Goal: Task Accomplishment & Management: Manage account settings

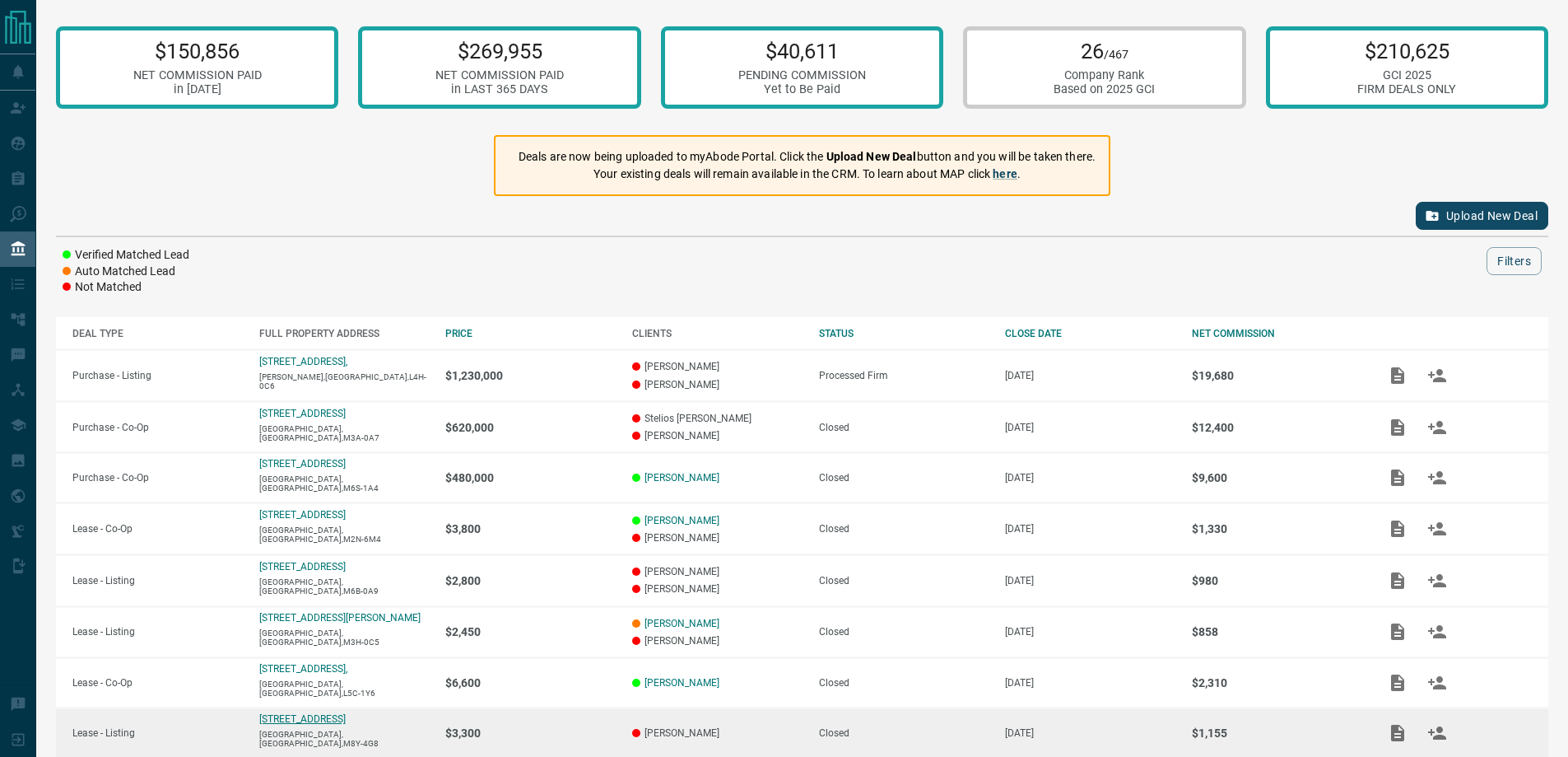
scroll to position [202, 0]
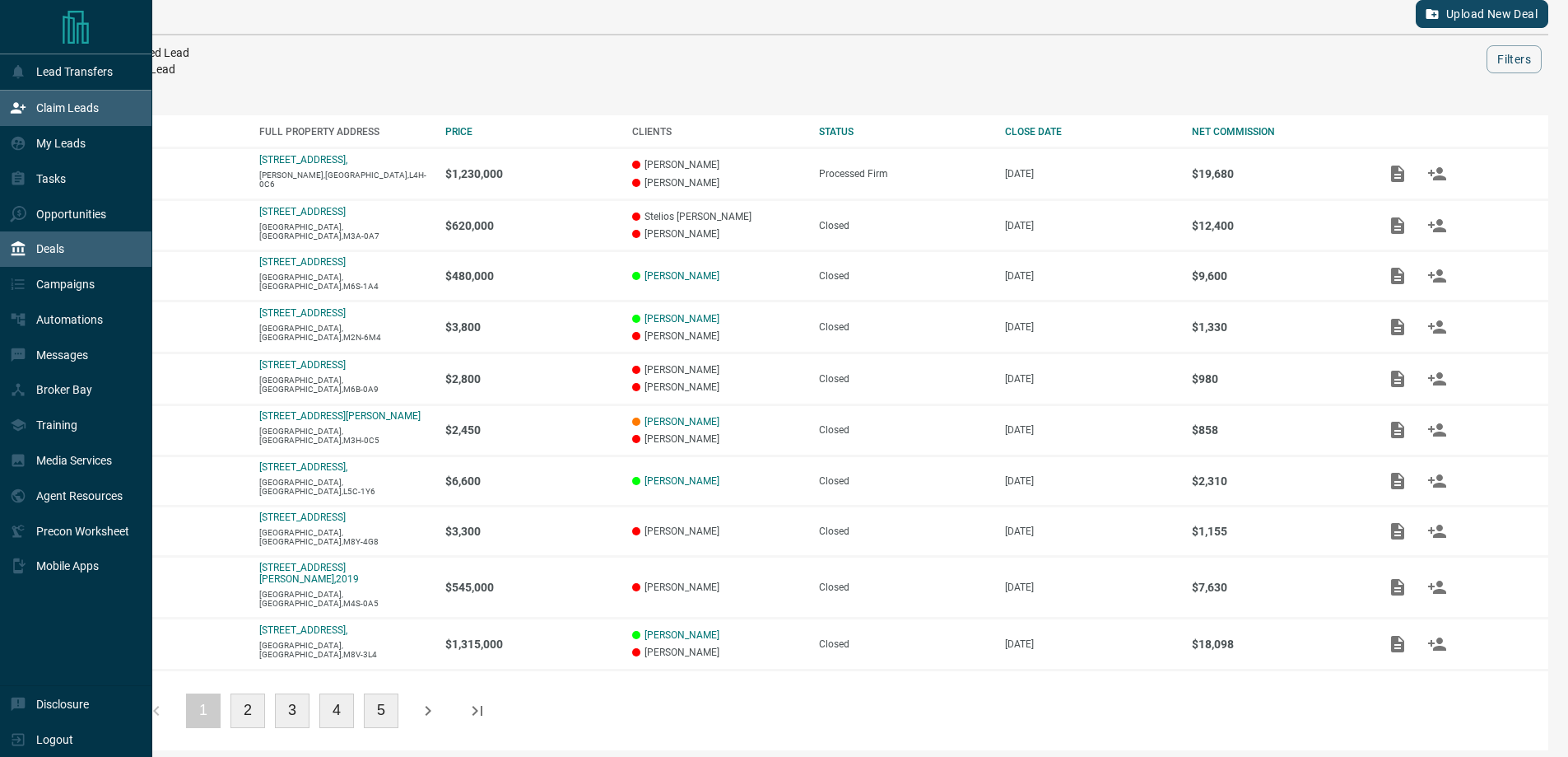
click at [55, 100] on div "Claim Leads" at bounding box center [54, 109] width 89 height 27
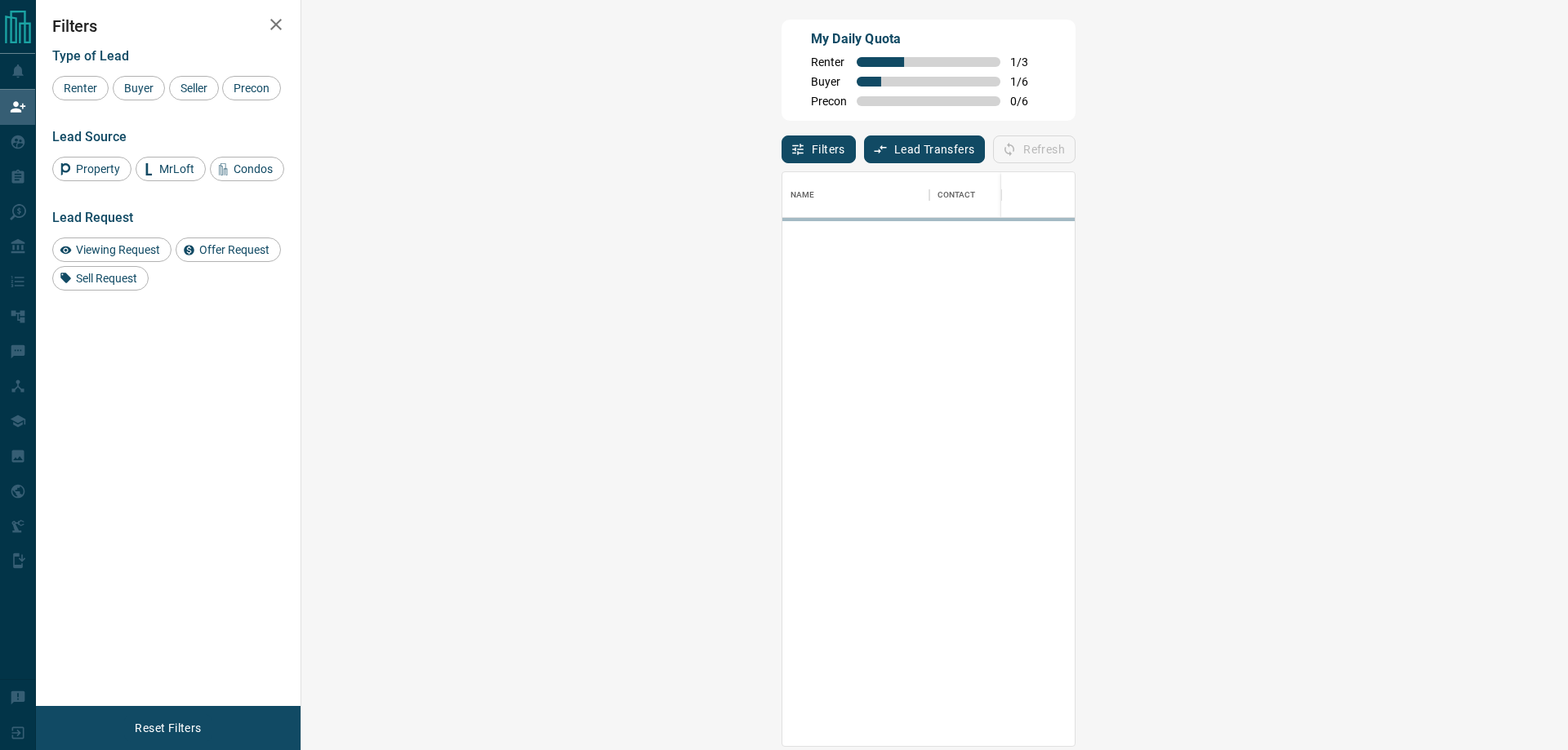
scroll to position [562, 1219]
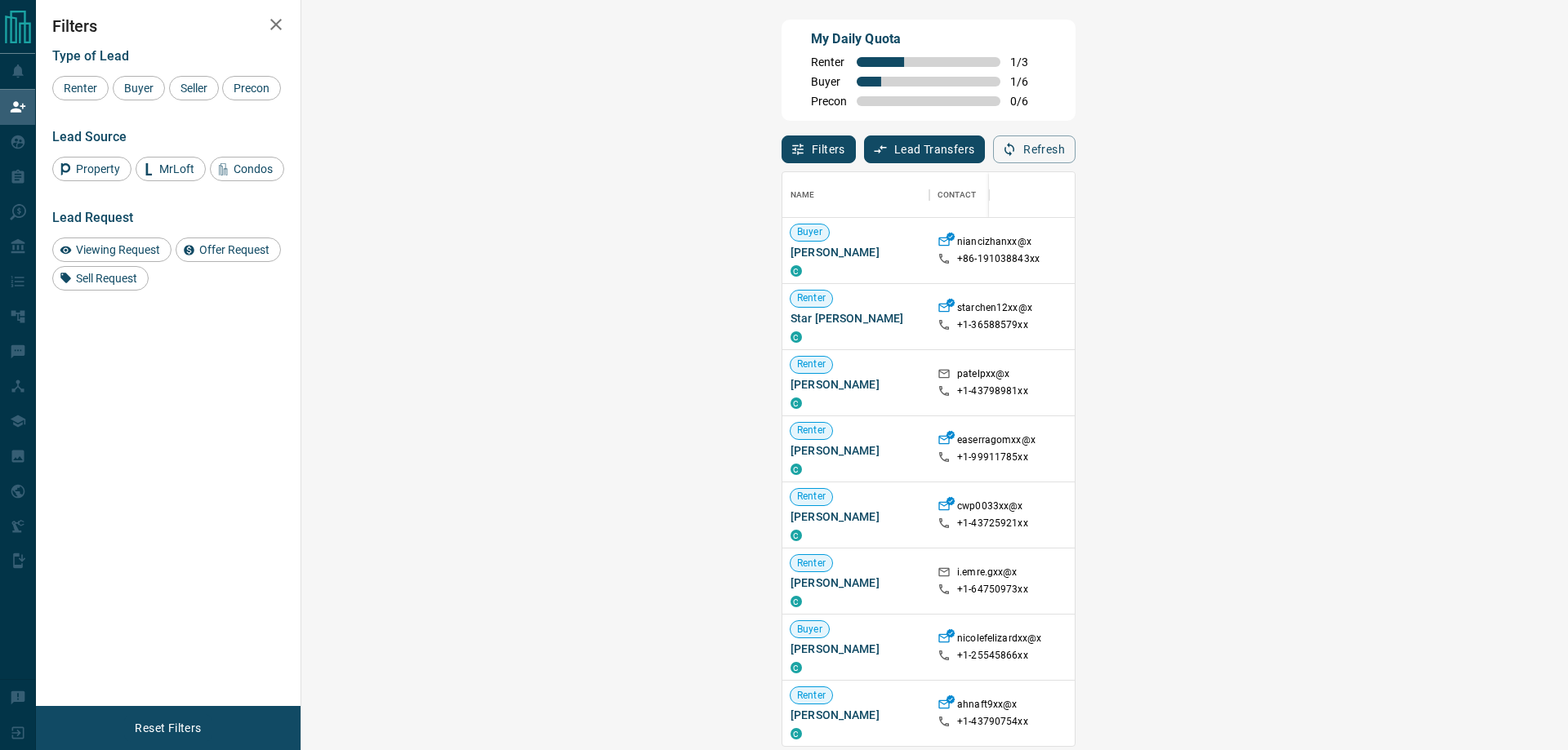
drag, startPoint x: 144, startPoint y: 83, endPoint x: 1567, endPoint y: 228, distance: 1430.4
click at [145, 83] on span "Buyer" at bounding box center [139, 87] width 41 height 13
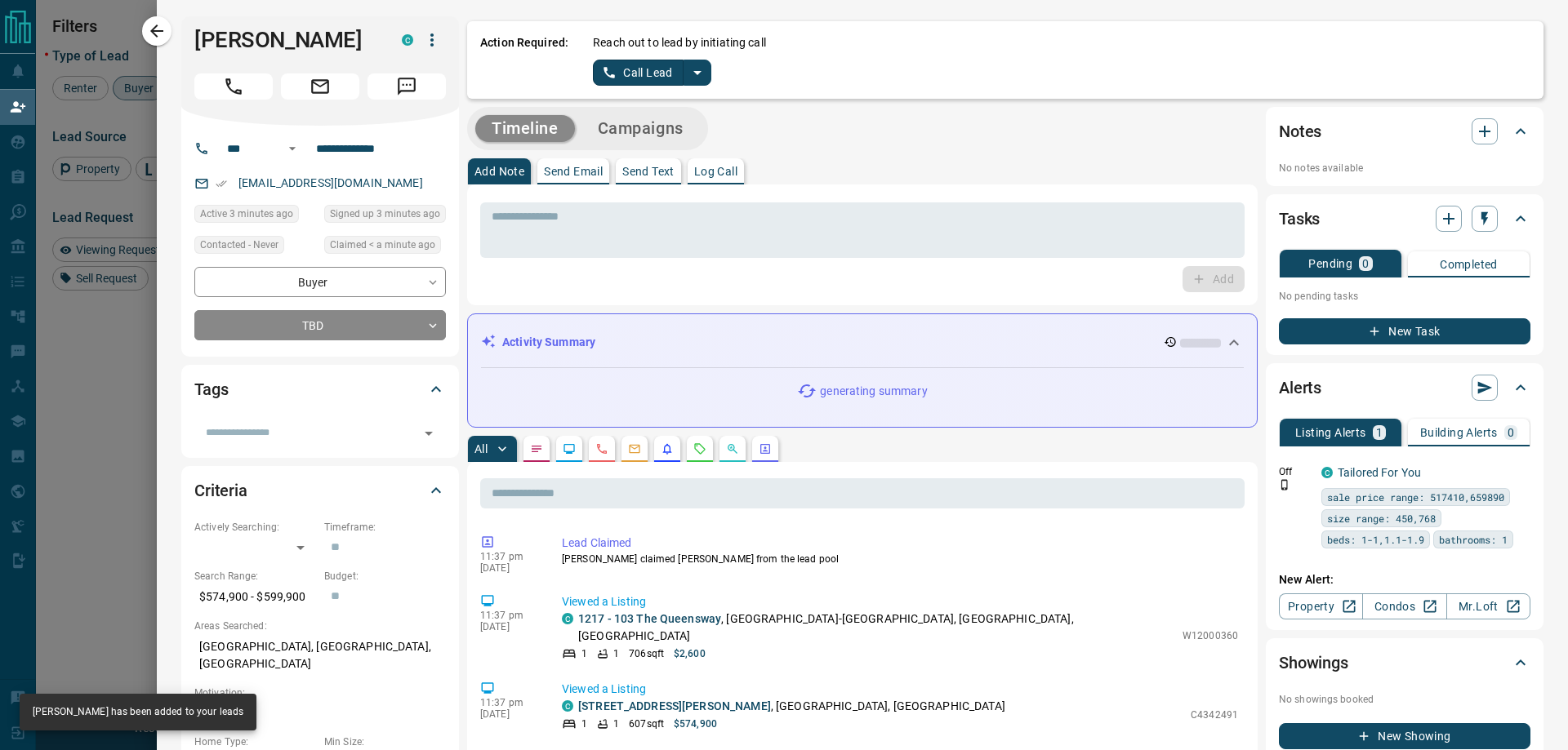
click at [694, 67] on icon "split button" at bounding box center [697, 73] width 19 height 19
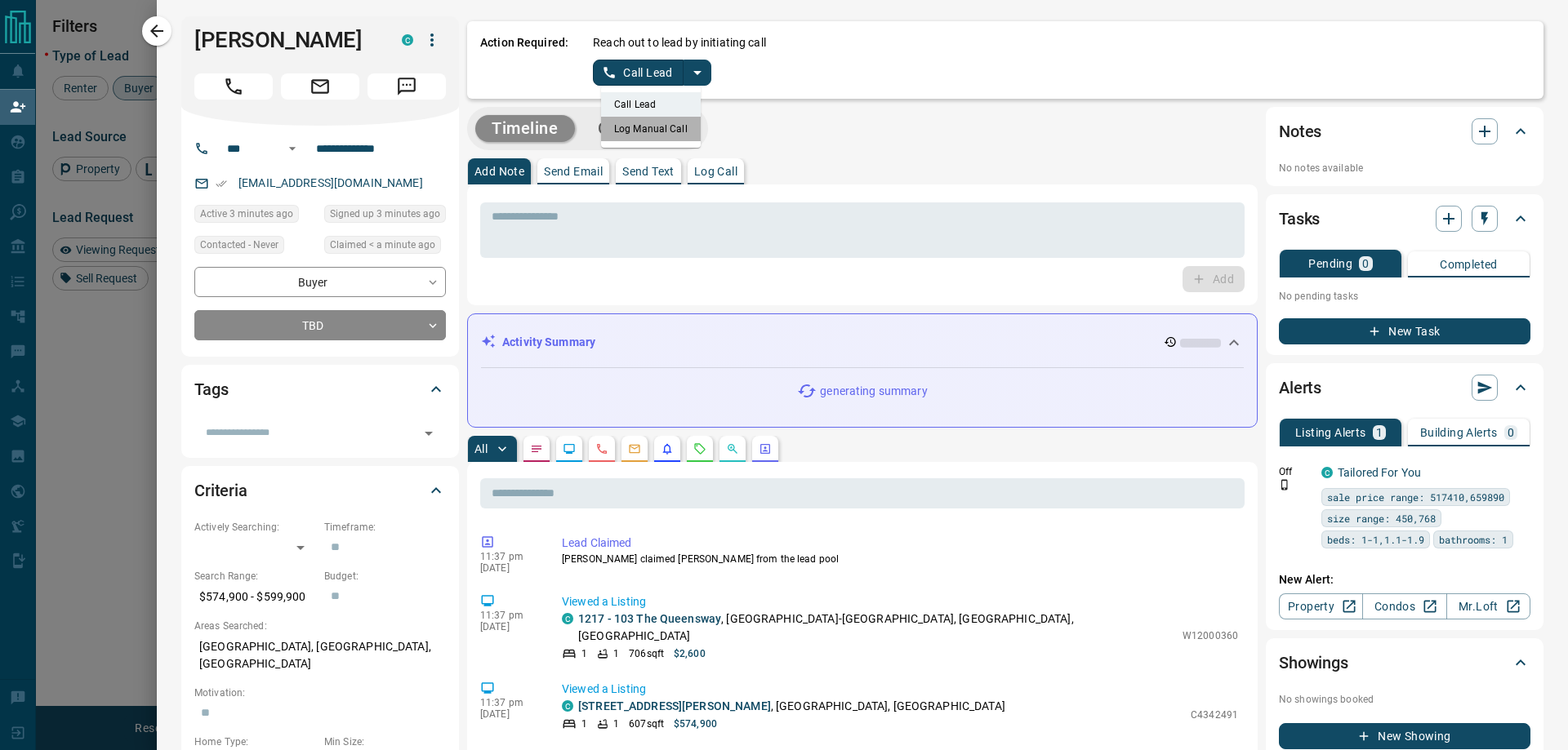
click at [660, 132] on li "Log Manual Call" at bounding box center [650, 128] width 99 height 24
click at [625, 65] on button "Log Manual Call" at bounding box center [646, 72] width 108 height 26
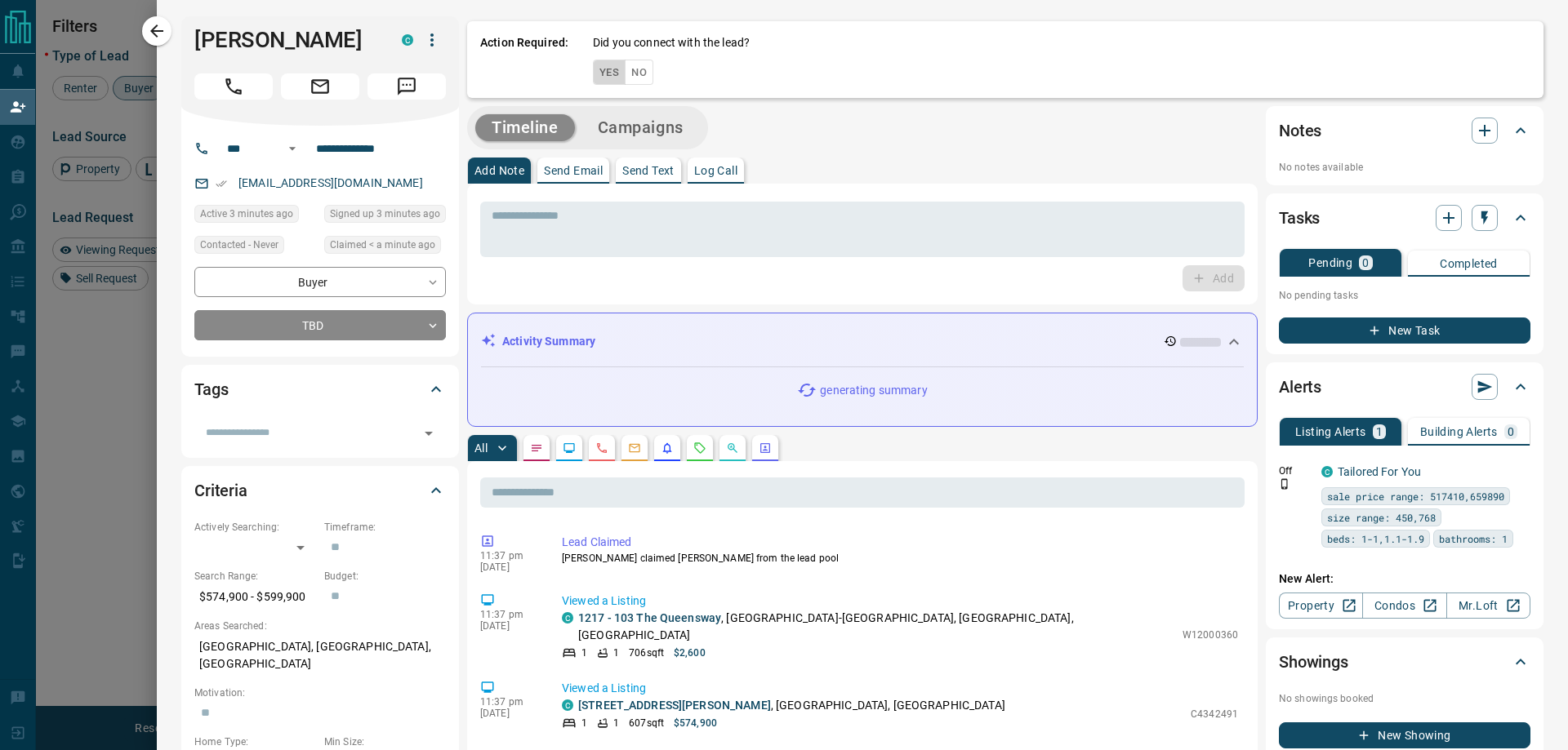
click at [612, 72] on button "Yes" at bounding box center [610, 72] width 33 height 25
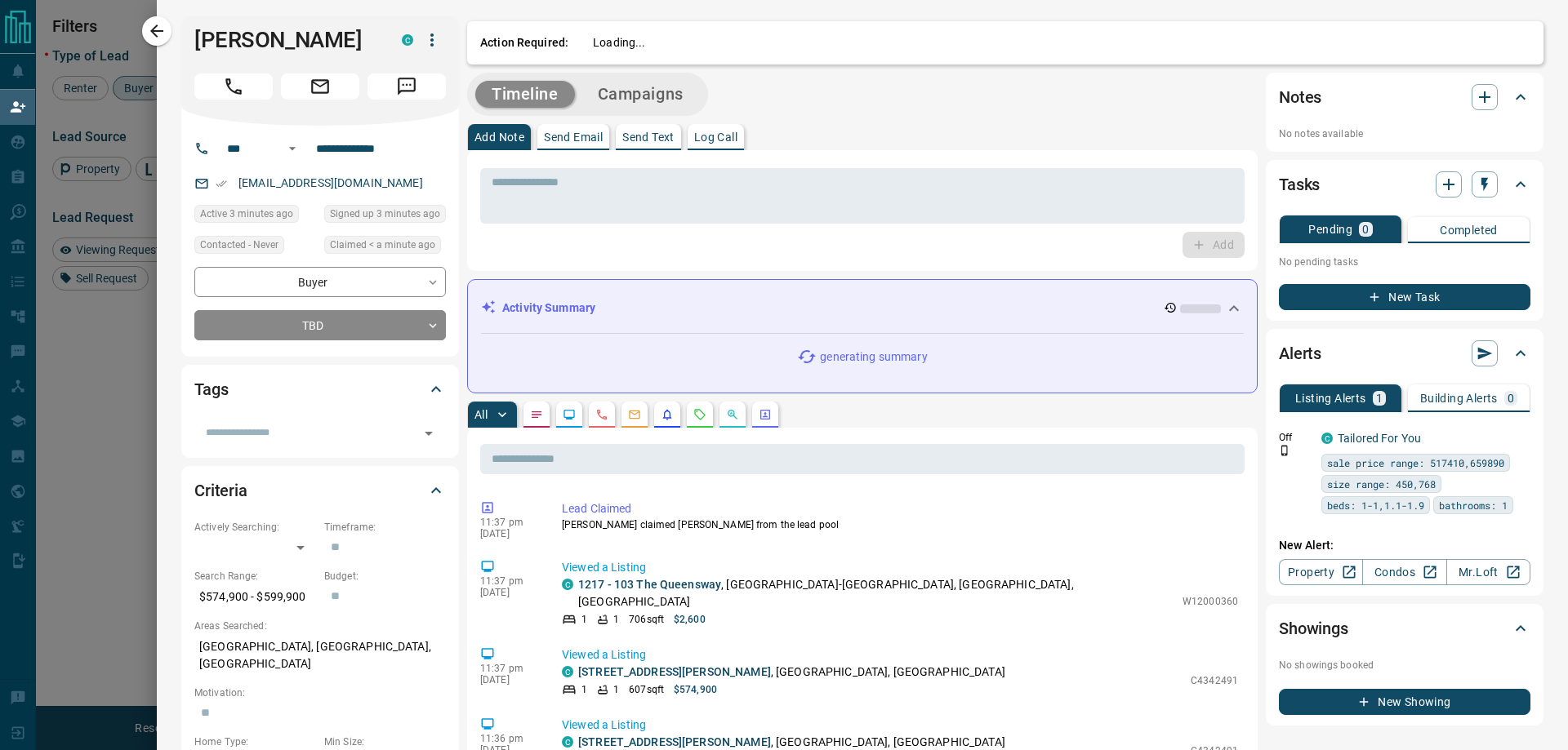
click at [612, 75] on div "Action Required: Loading... Timeline Campaigns Add Note Send Email Send Text Lo…" at bounding box center [1005, 754] width 1076 height 1475
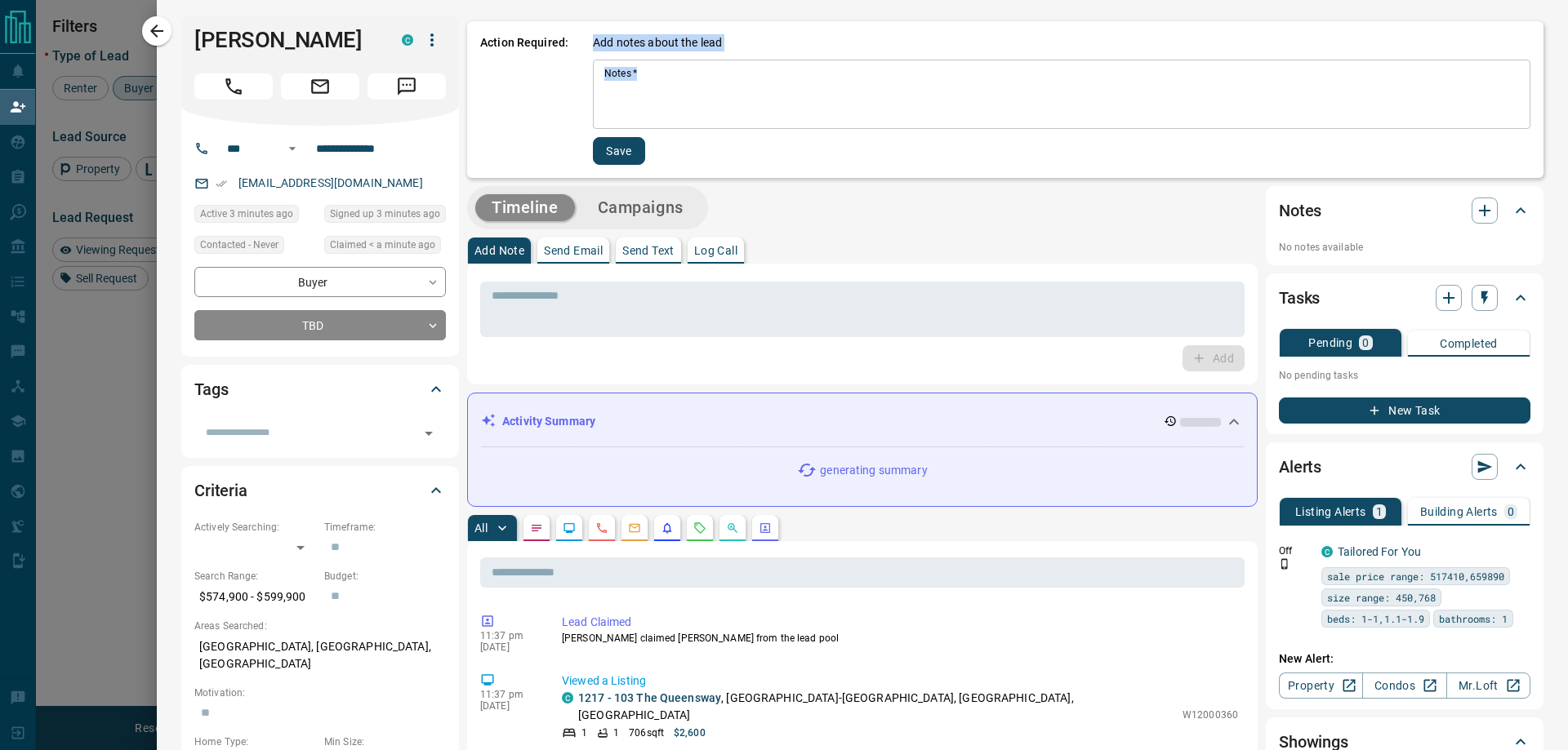
click at [612, 75] on textarea "Notes   *" at bounding box center [1062, 94] width 915 height 55
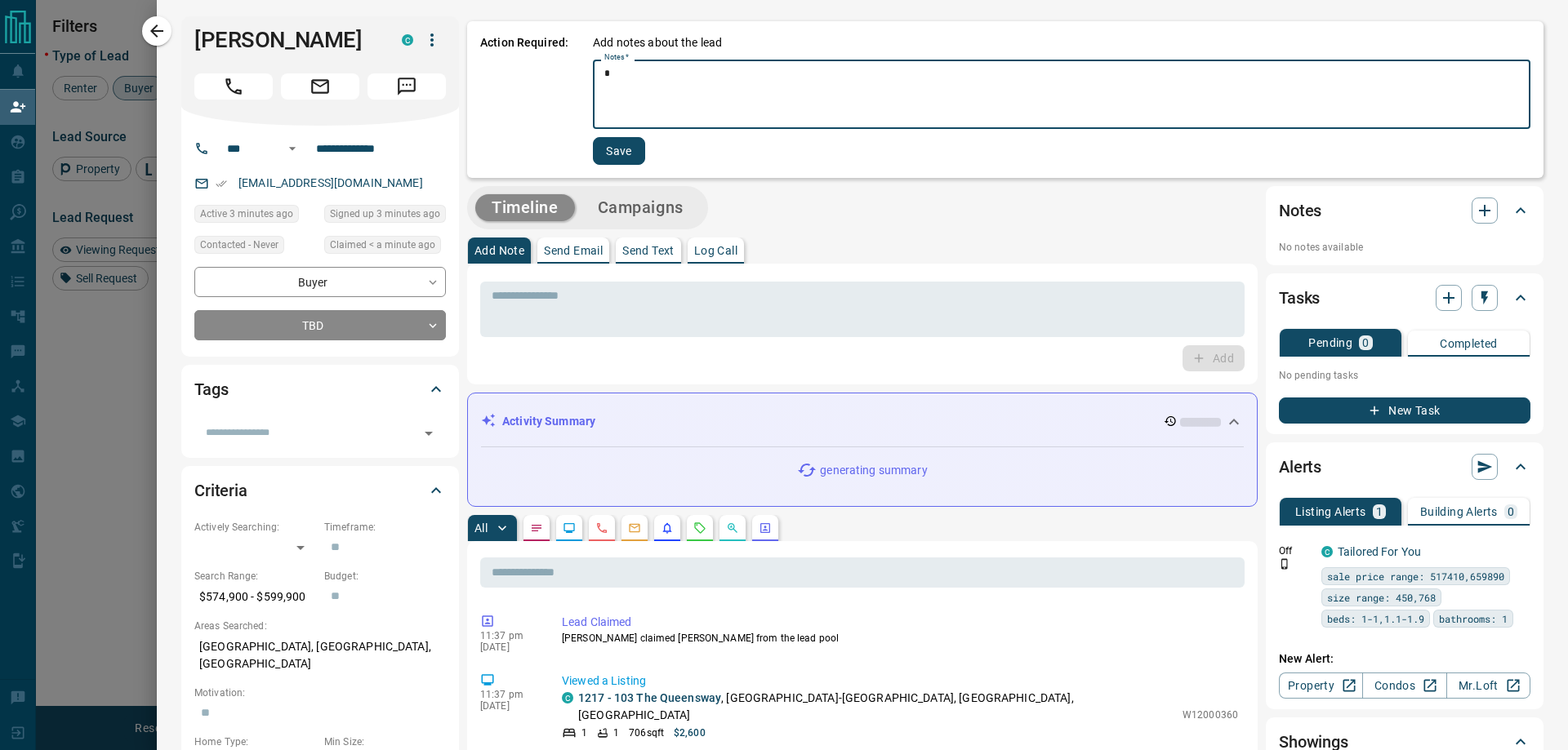
type textarea "*"
click at [615, 151] on button "Save" at bounding box center [619, 151] width 52 height 28
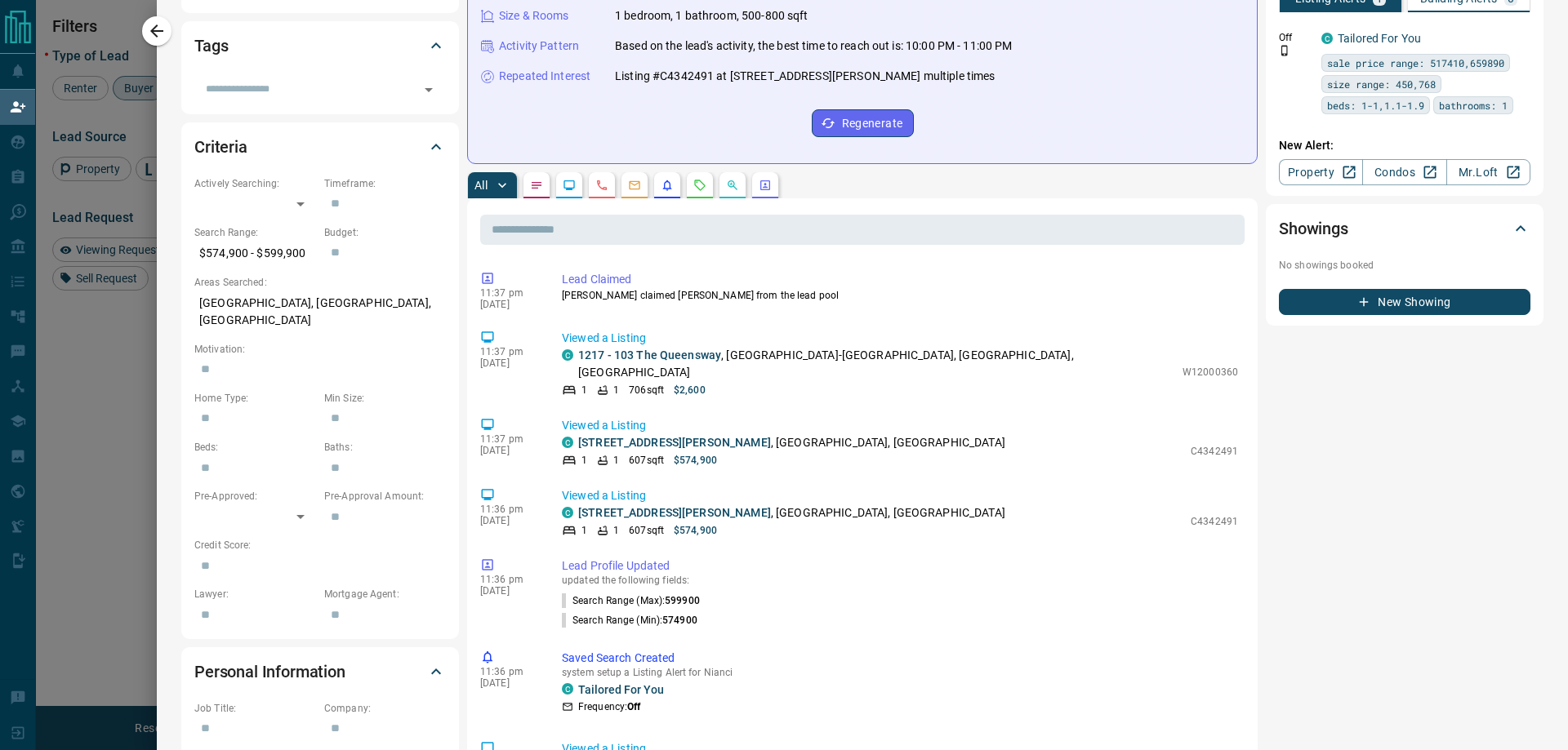
scroll to position [0, 0]
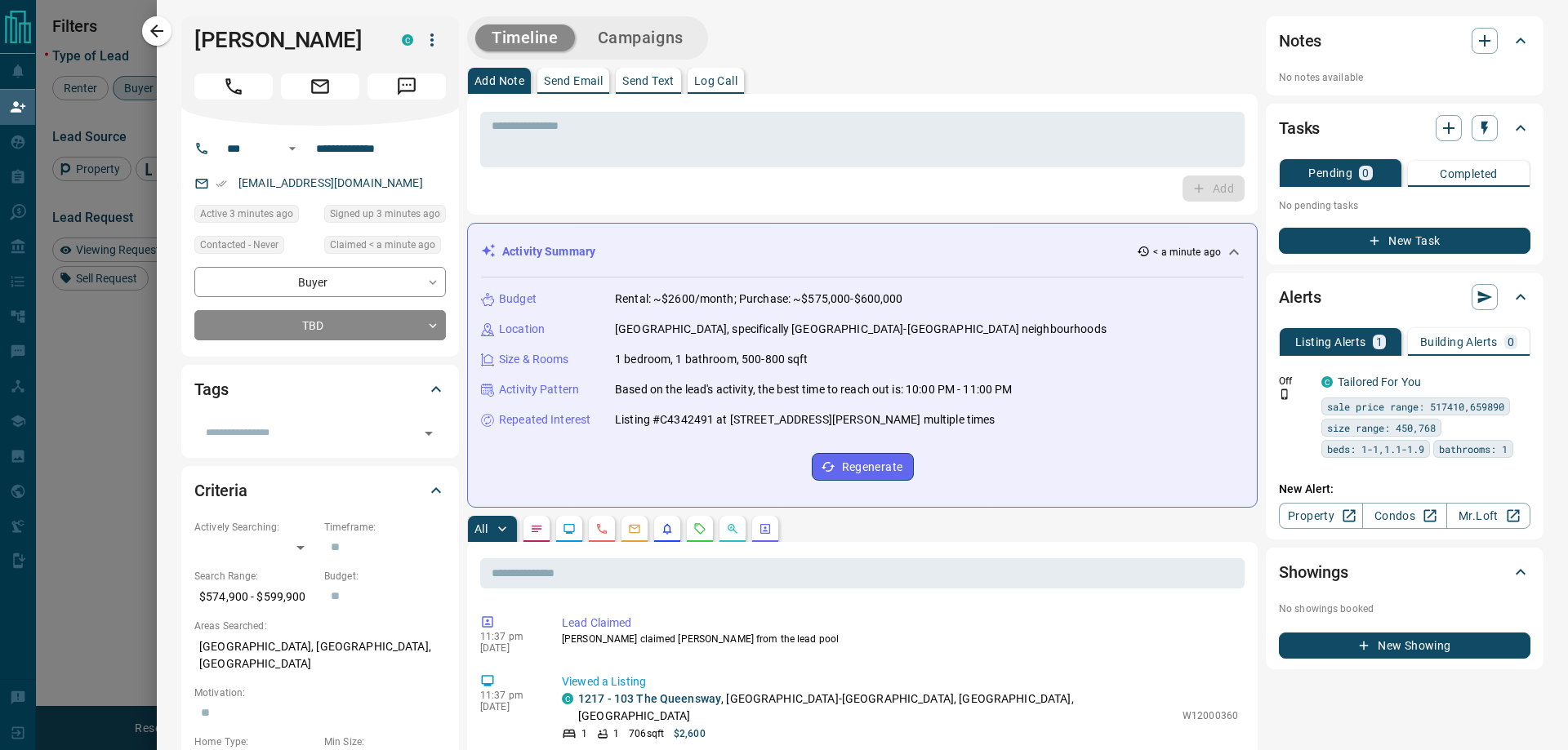
click at [658, 31] on button "Campaigns" at bounding box center [641, 38] width 119 height 27
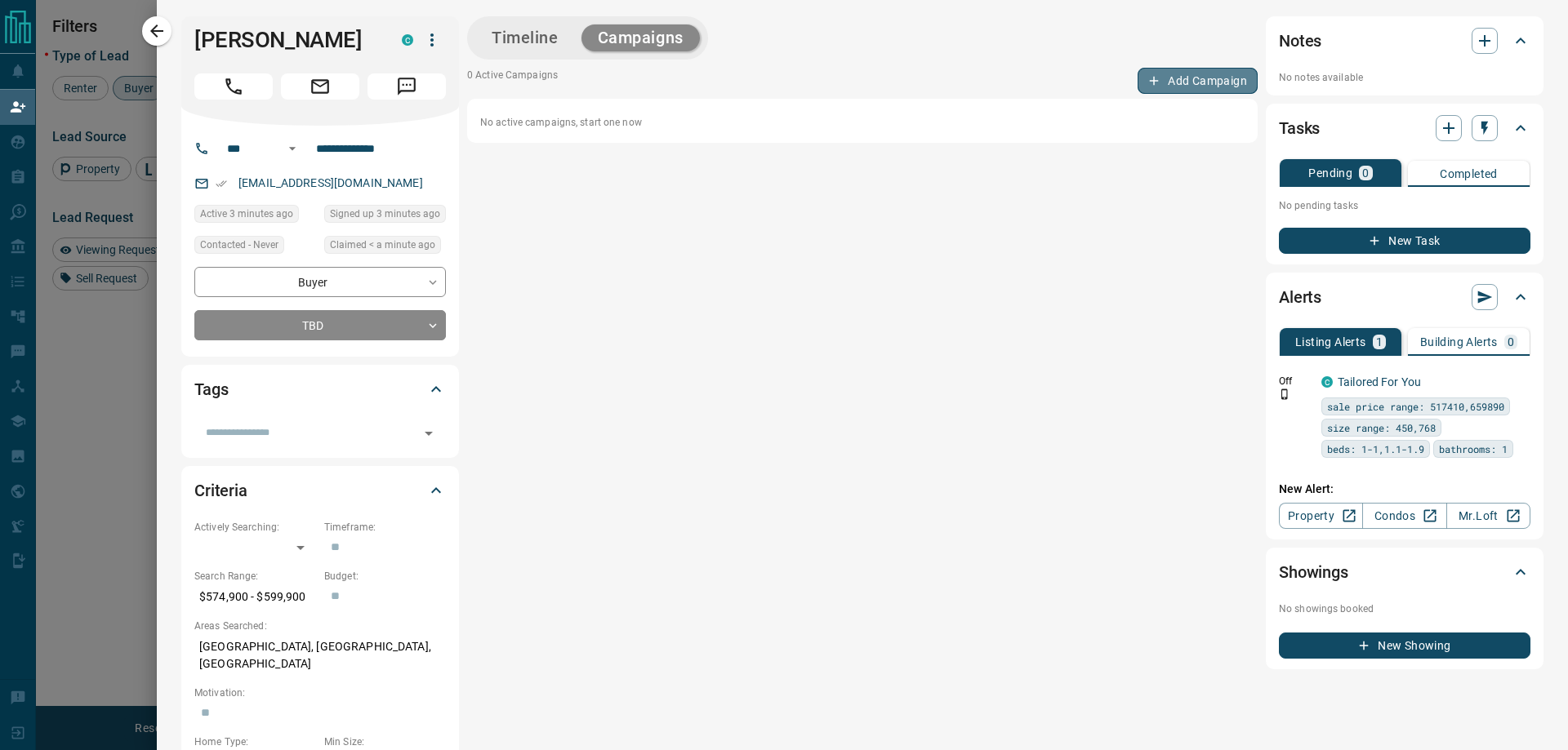
click at [1182, 79] on button "Add Campaign" at bounding box center [1198, 81] width 121 height 26
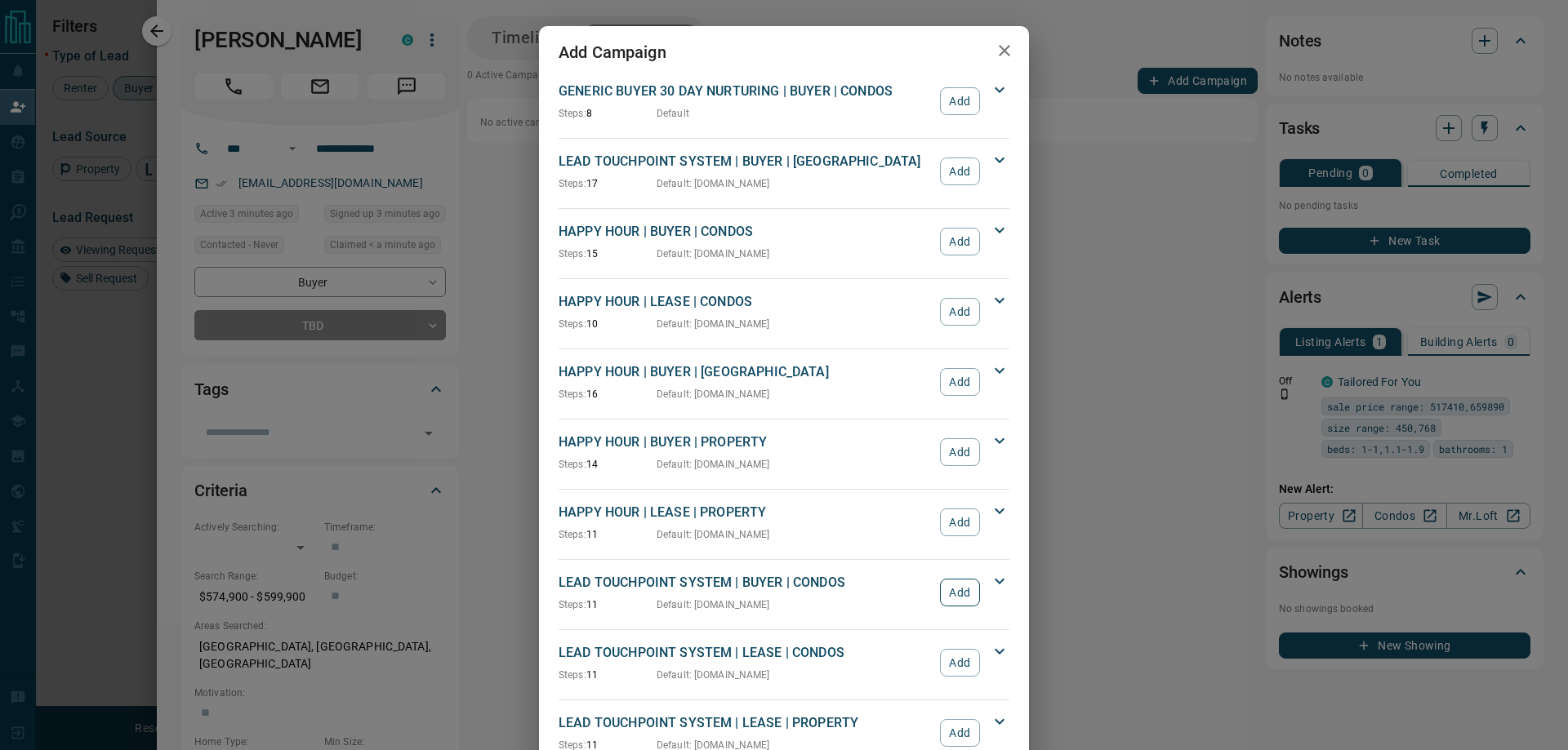
click at [964, 595] on button "Add" at bounding box center [959, 593] width 40 height 28
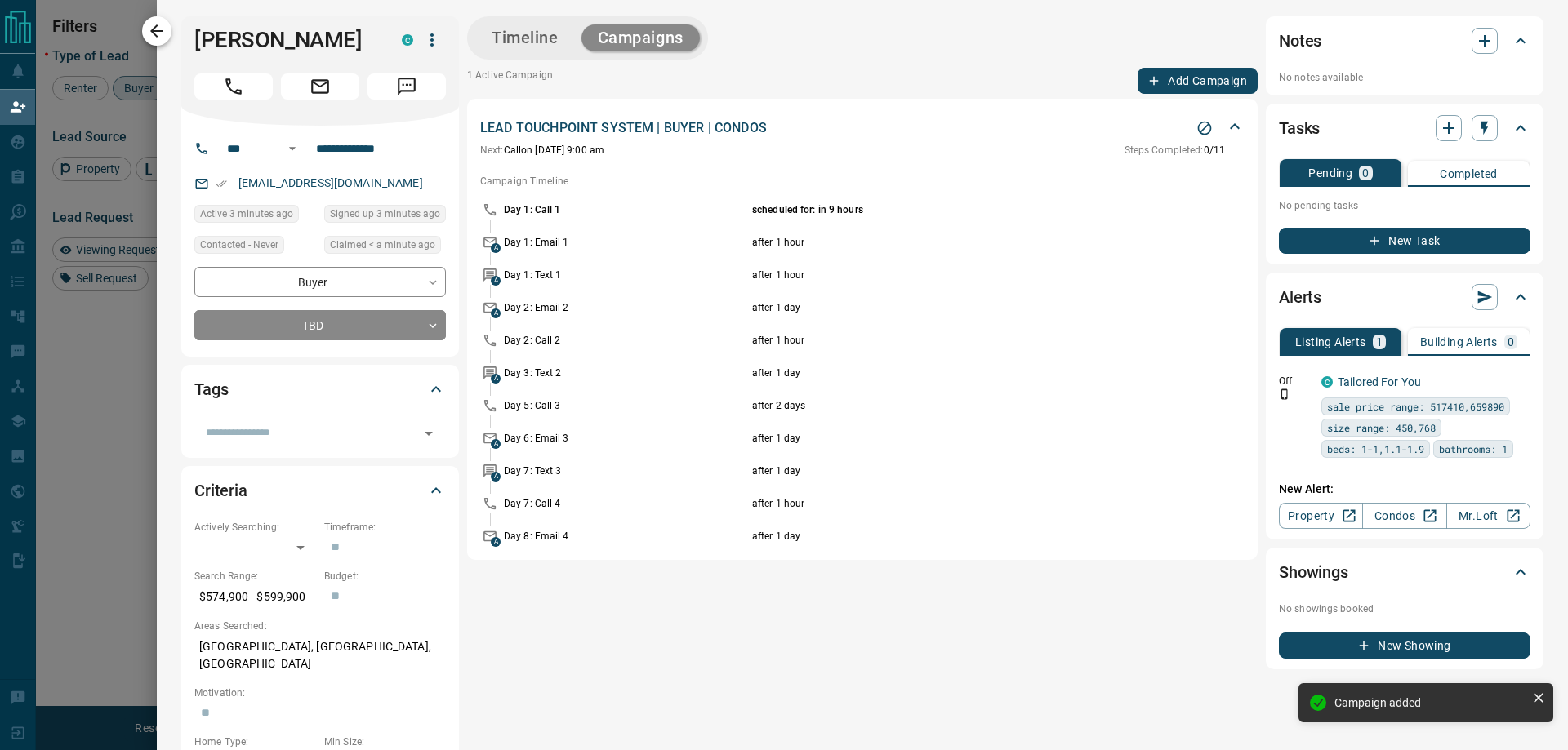
click at [160, 30] on icon "button" at bounding box center [157, 30] width 13 height 13
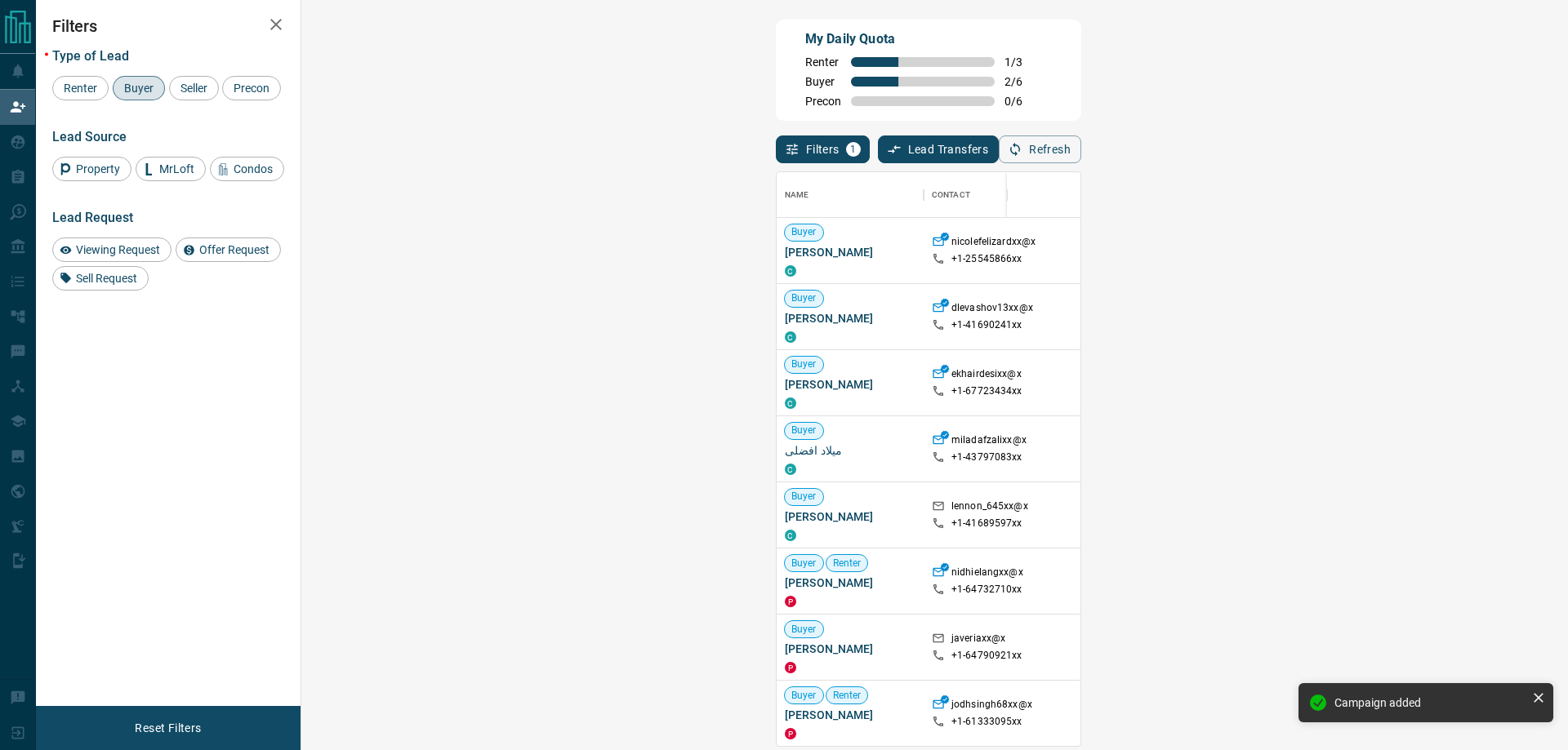
scroll to position [562, 1219]
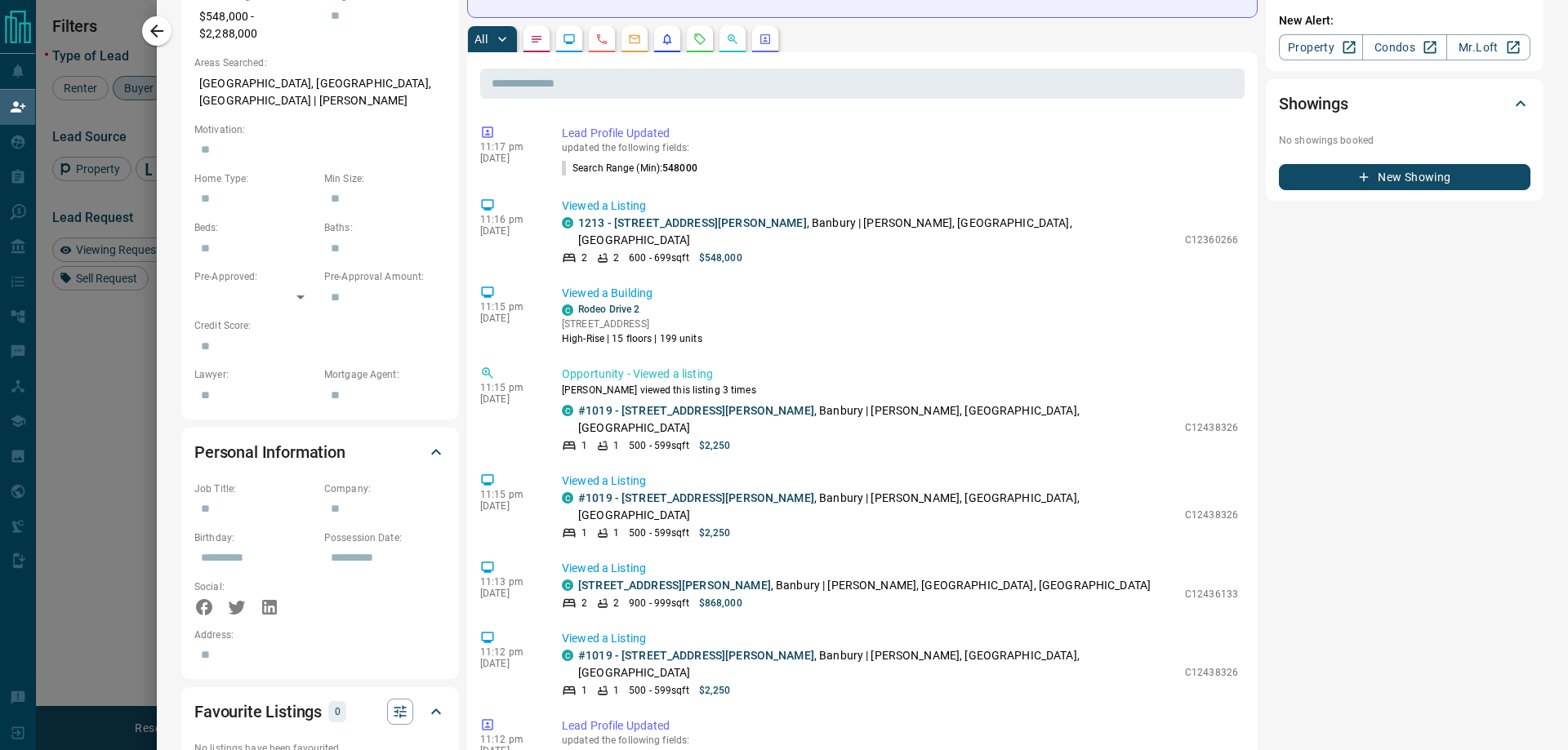
scroll to position [0, 0]
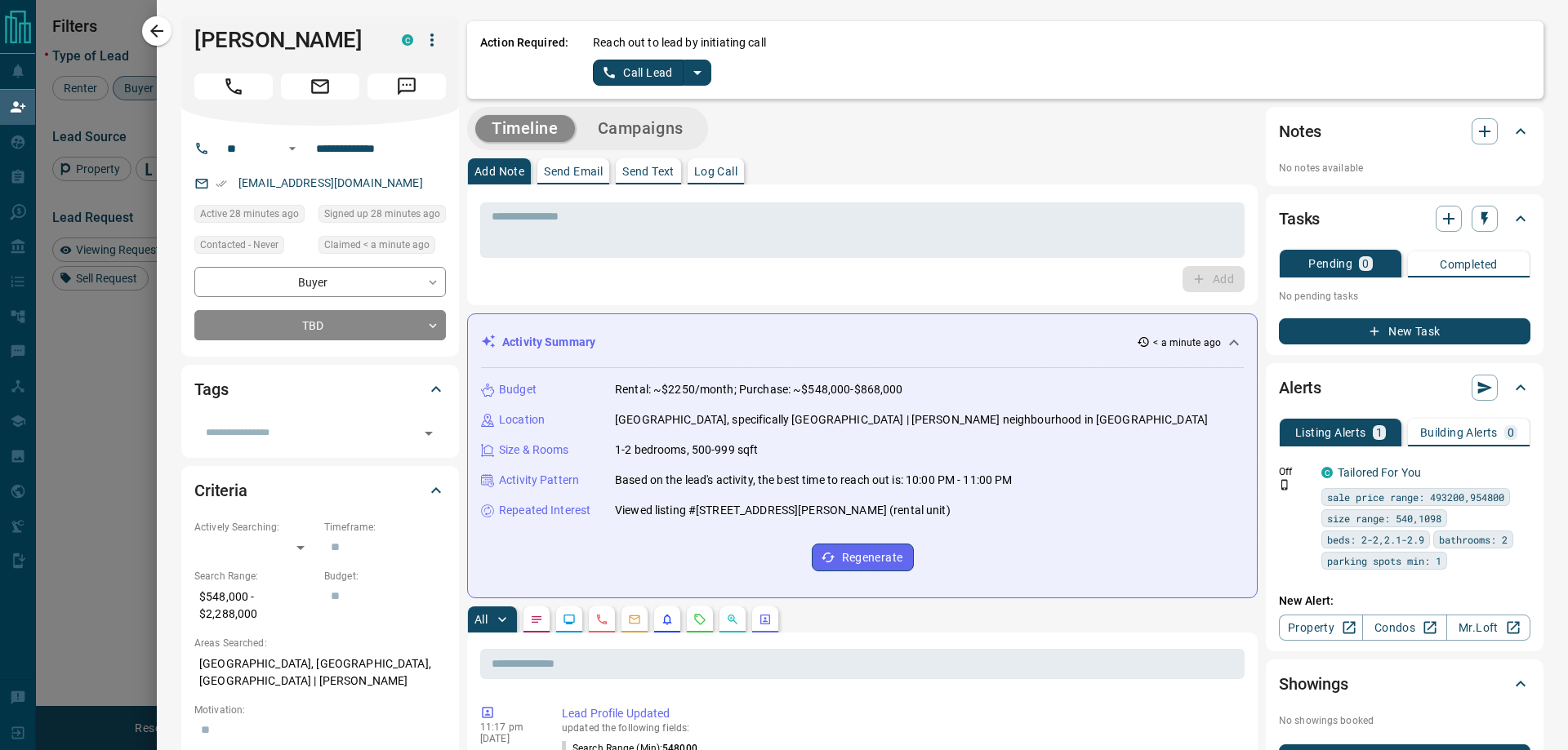
click at [693, 72] on icon "split button" at bounding box center [697, 73] width 8 height 4
click at [665, 135] on li "Log Manual Call" at bounding box center [650, 128] width 99 height 24
click at [636, 69] on button "Log Manual Call" at bounding box center [646, 72] width 108 height 26
click at [604, 62] on button "Yes" at bounding box center [610, 72] width 33 height 25
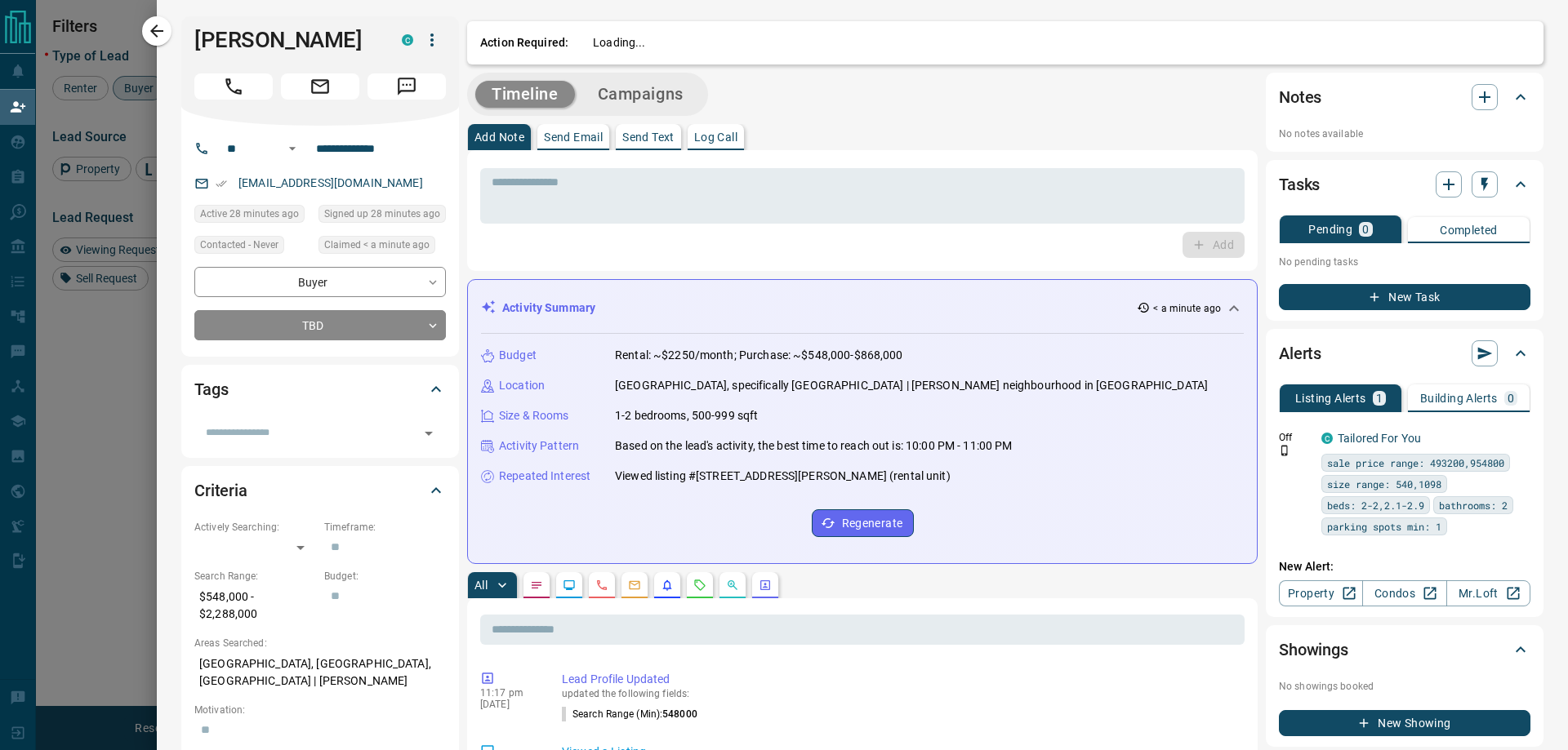
click at [730, 57] on div "Action Required: Loading..." at bounding box center [1005, 43] width 1076 height 44
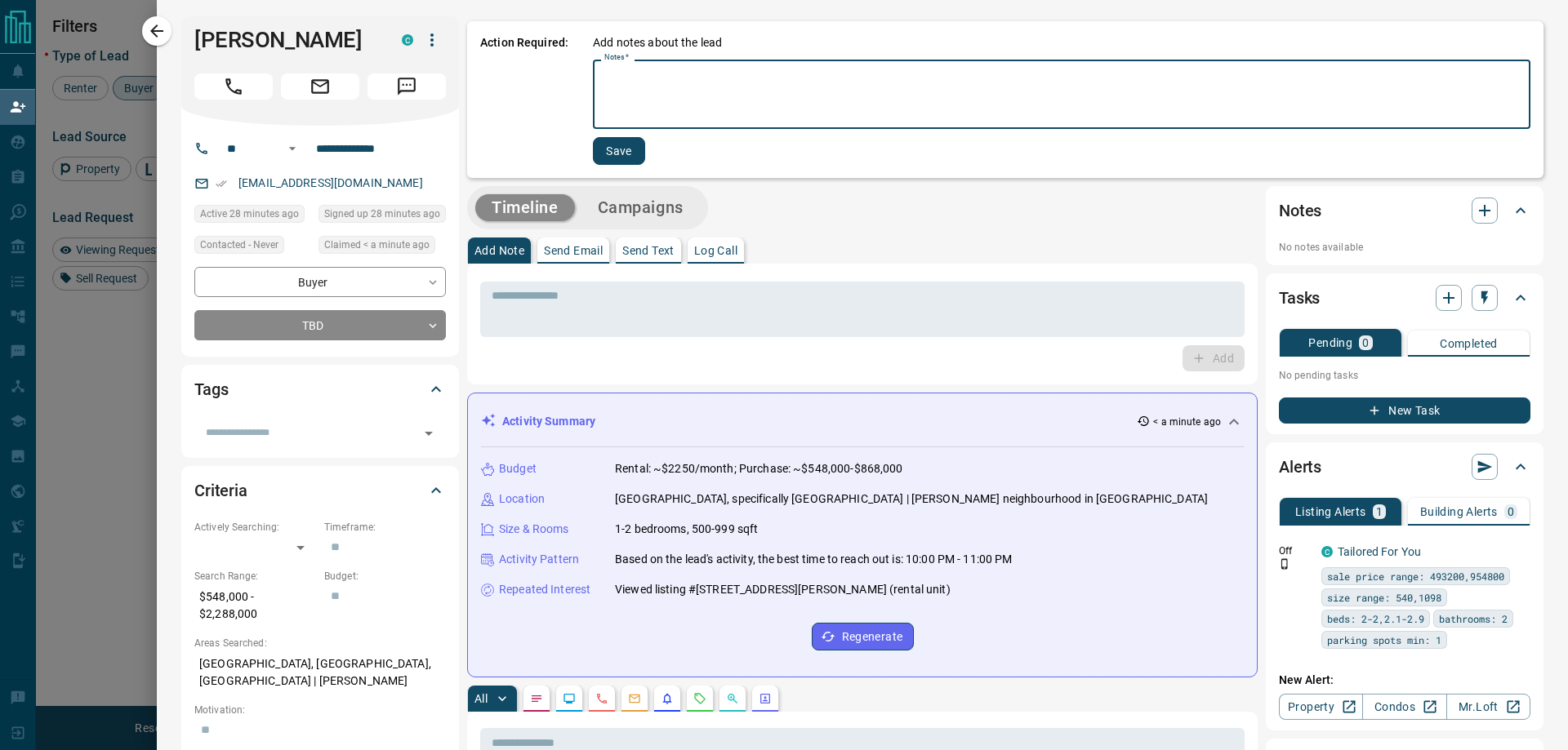
click at [704, 86] on textarea "Notes   *" at bounding box center [1062, 94] width 915 height 55
type textarea "*"
click at [609, 141] on button "Save" at bounding box center [619, 151] width 52 height 28
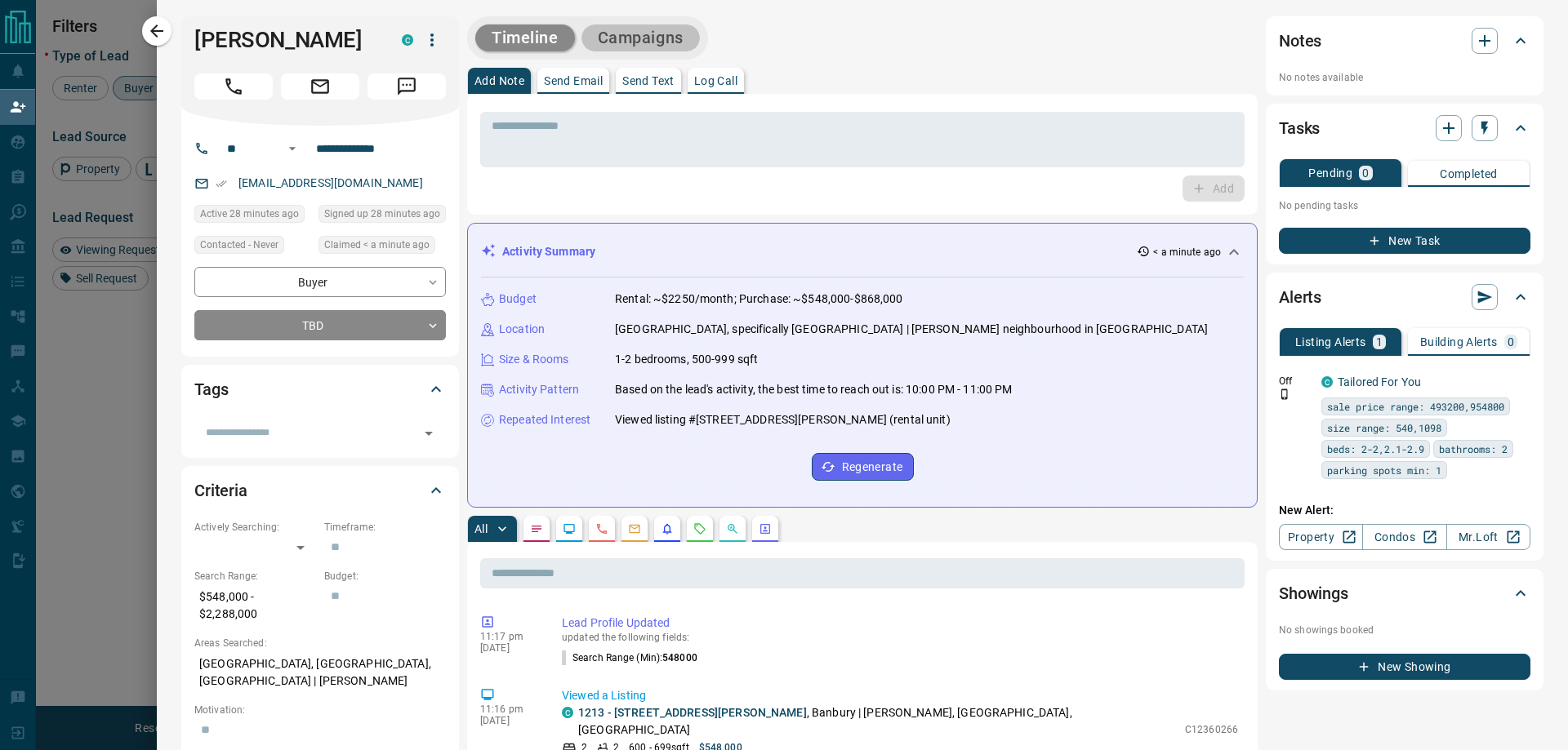
click at [661, 35] on button "Campaigns" at bounding box center [641, 38] width 119 height 27
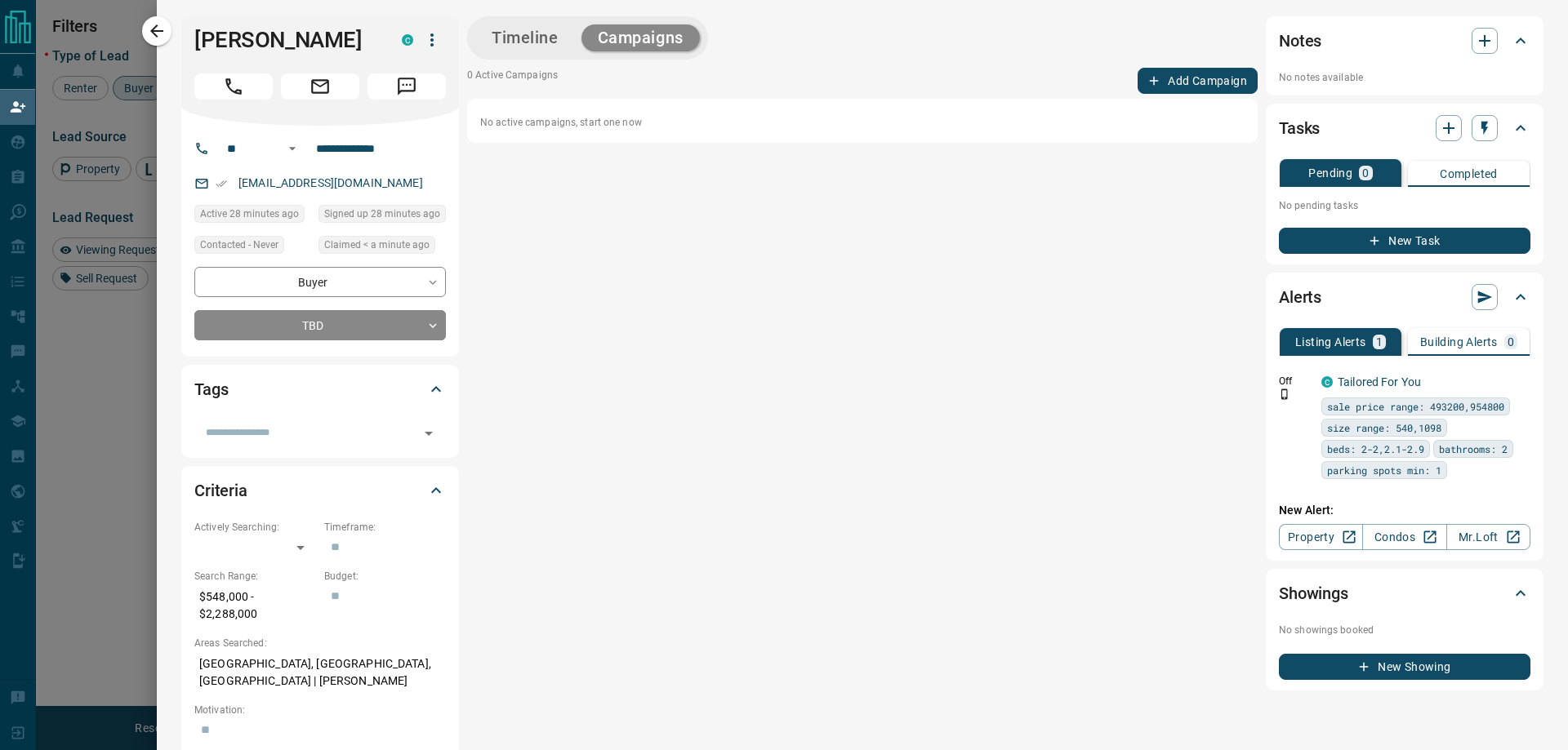
click at [1180, 79] on button "Add Campaign" at bounding box center [1198, 81] width 121 height 26
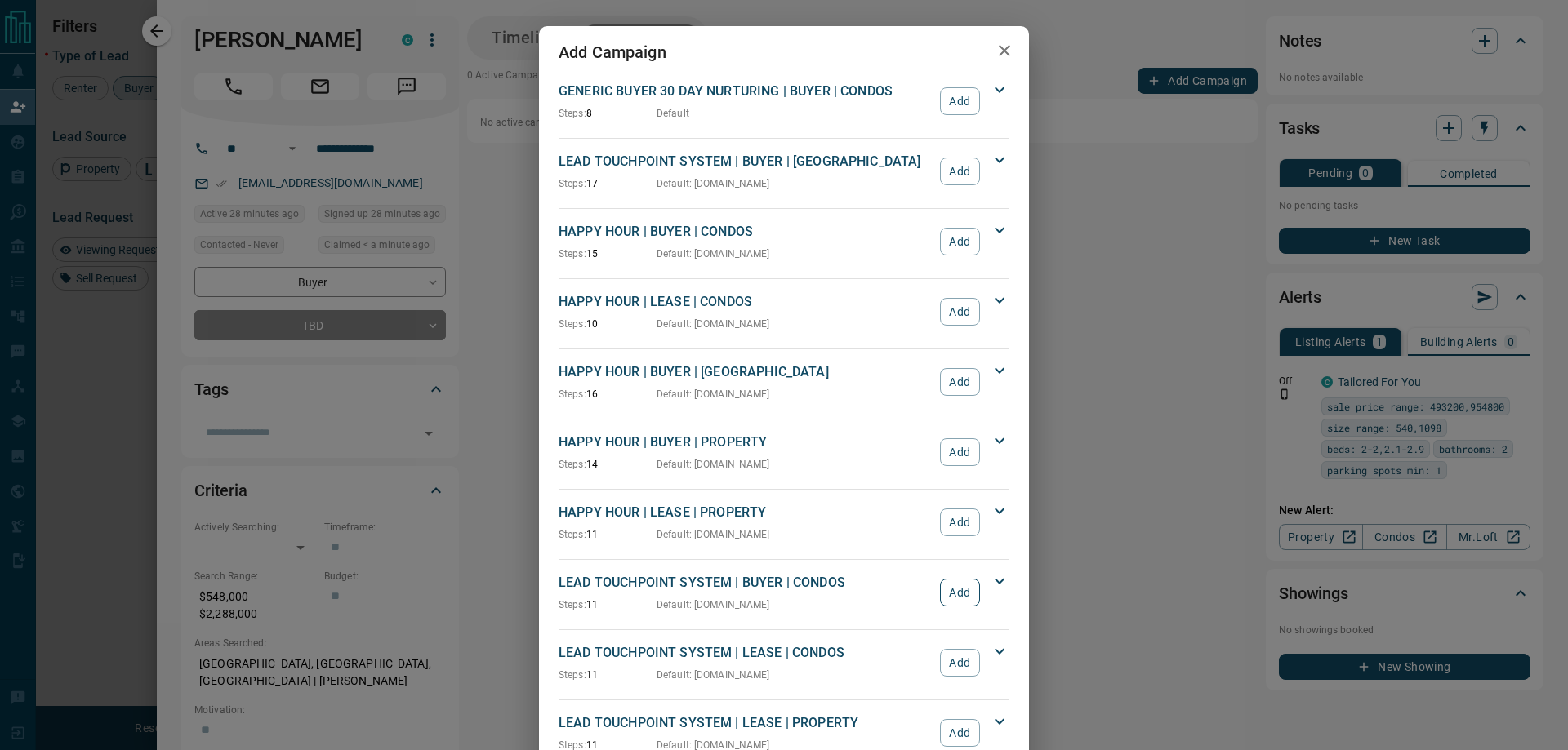
click at [956, 593] on button "Add" at bounding box center [959, 593] width 40 height 28
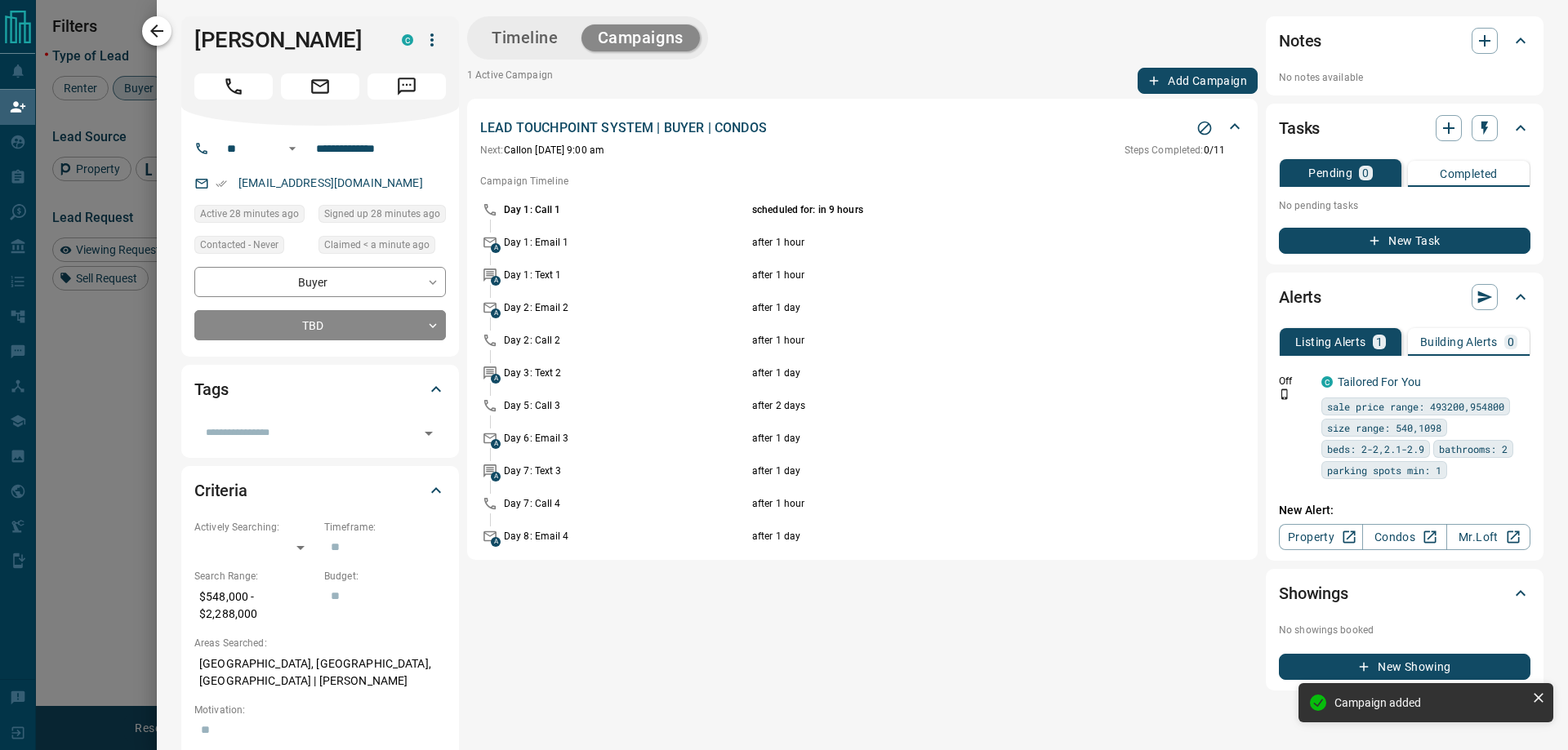
click at [156, 23] on icon "button" at bounding box center [157, 31] width 19 height 19
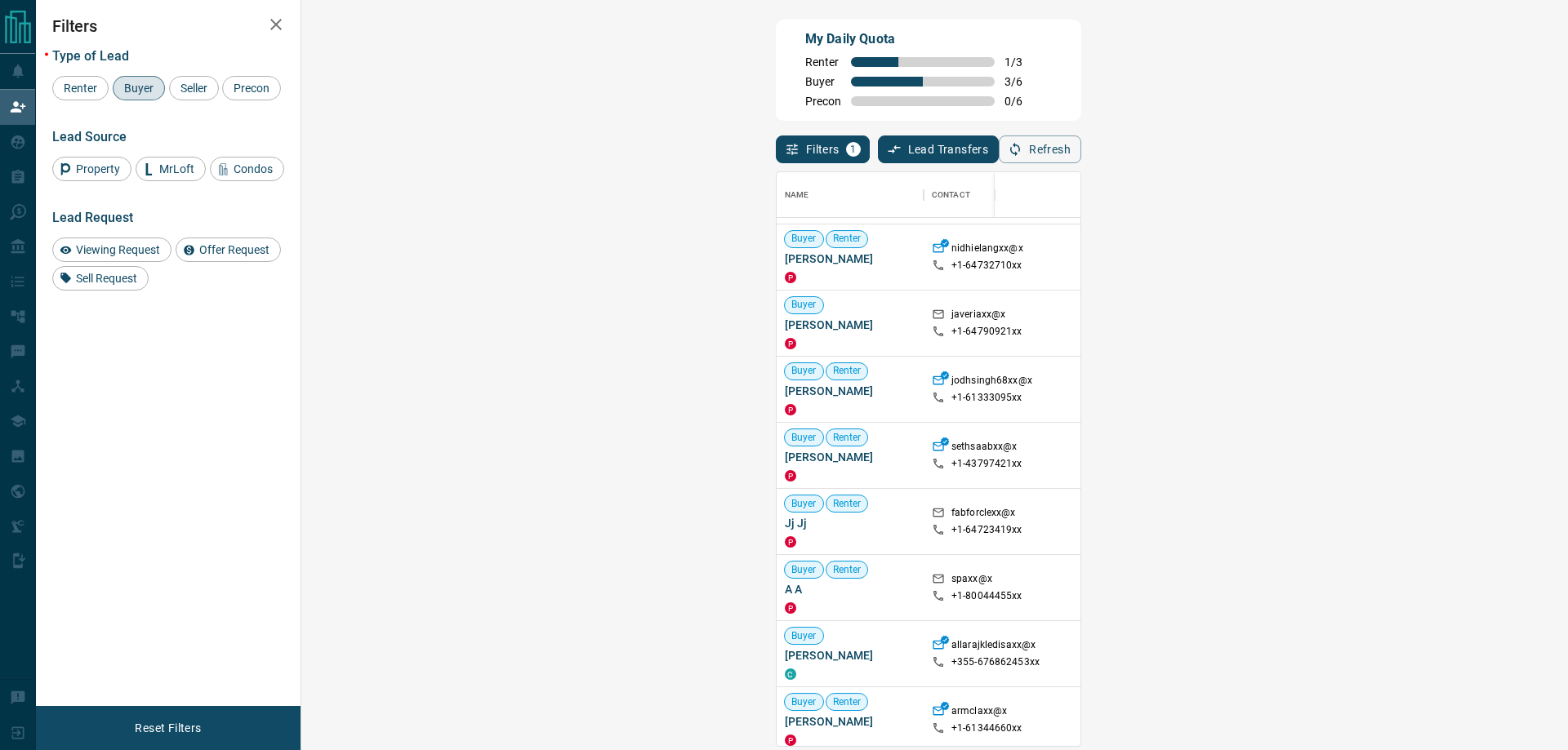
scroll to position [381, 0]
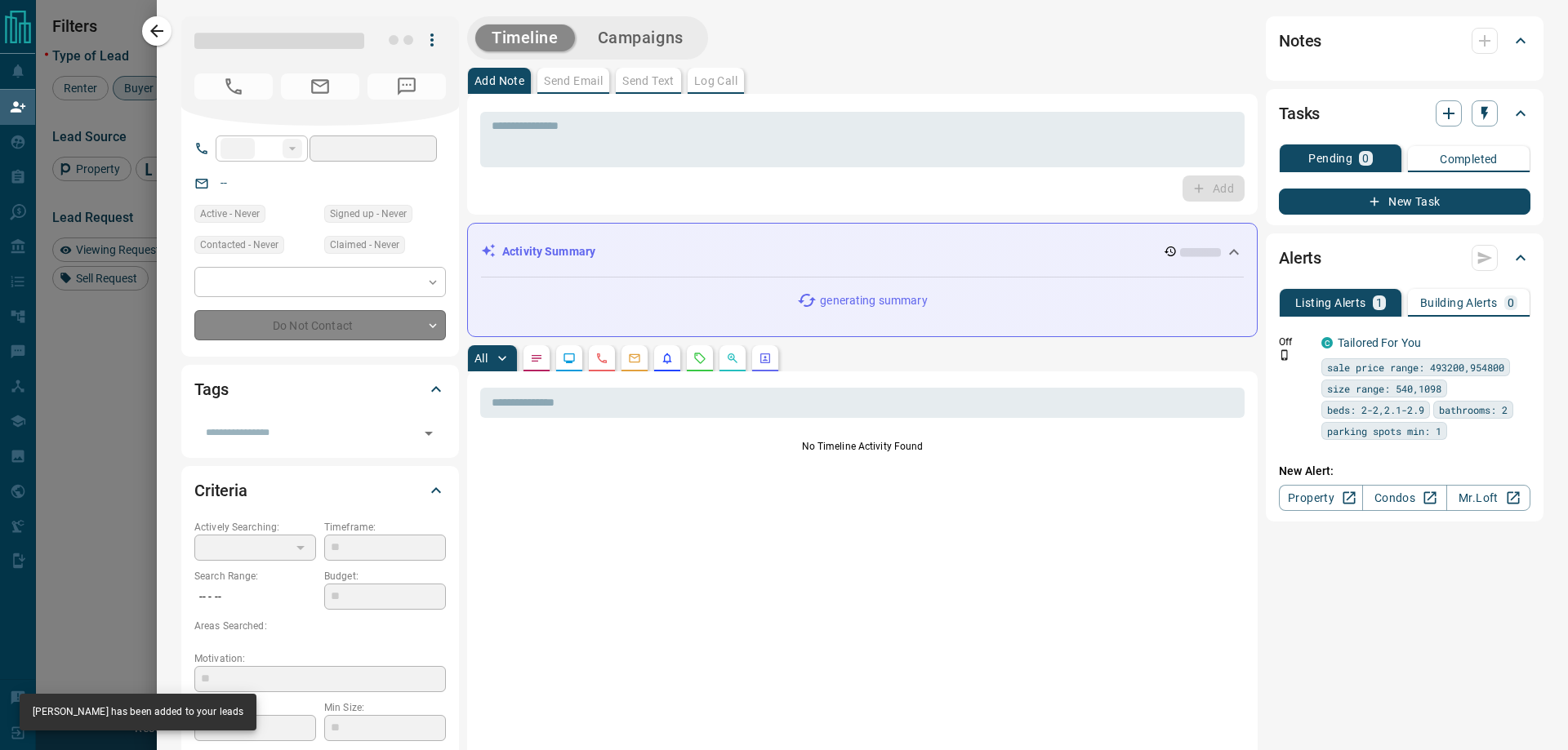
type input "****"
type input "**********"
type input "**"
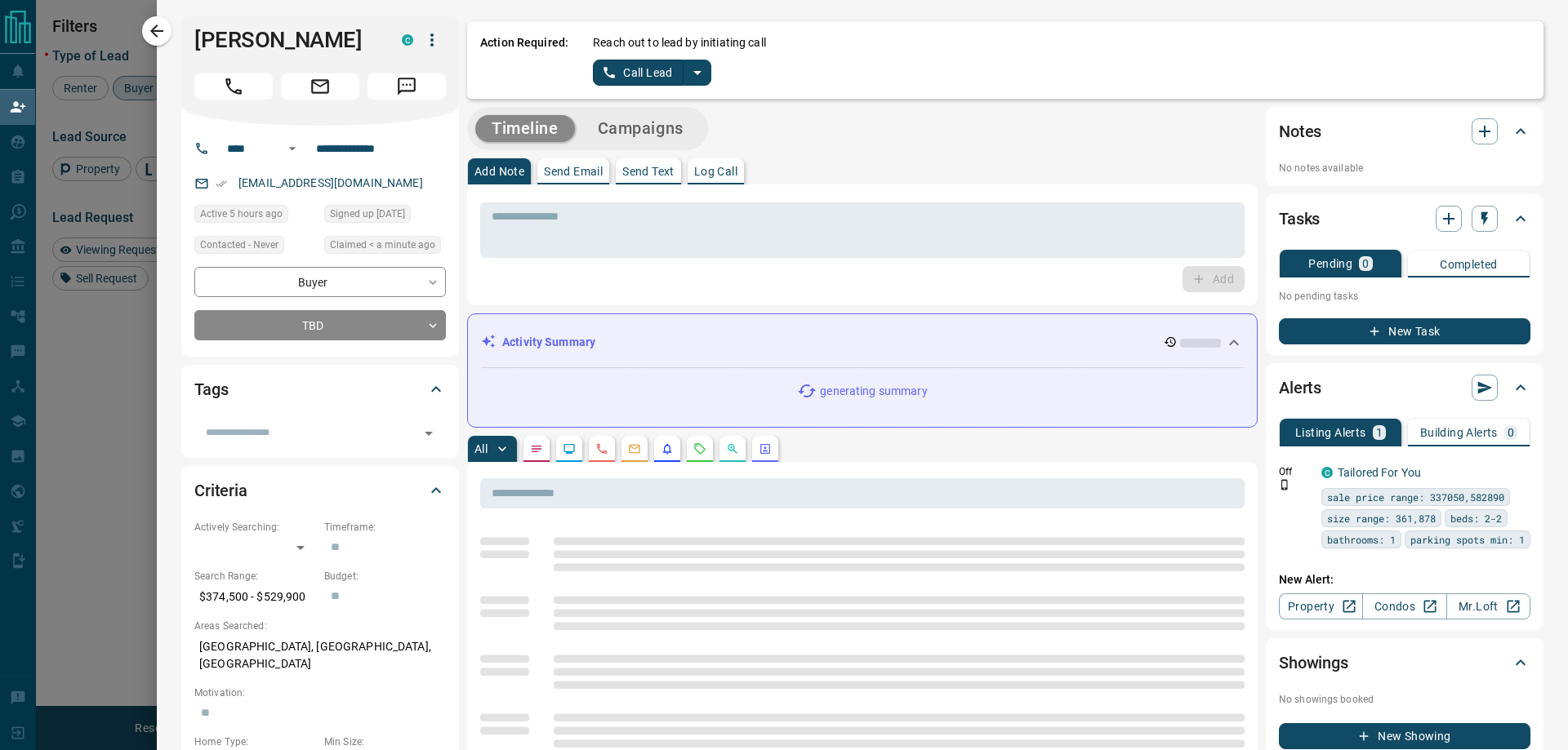
click at [698, 75] on icon "split button" at bounding box center [697, 73] width 19 height 19
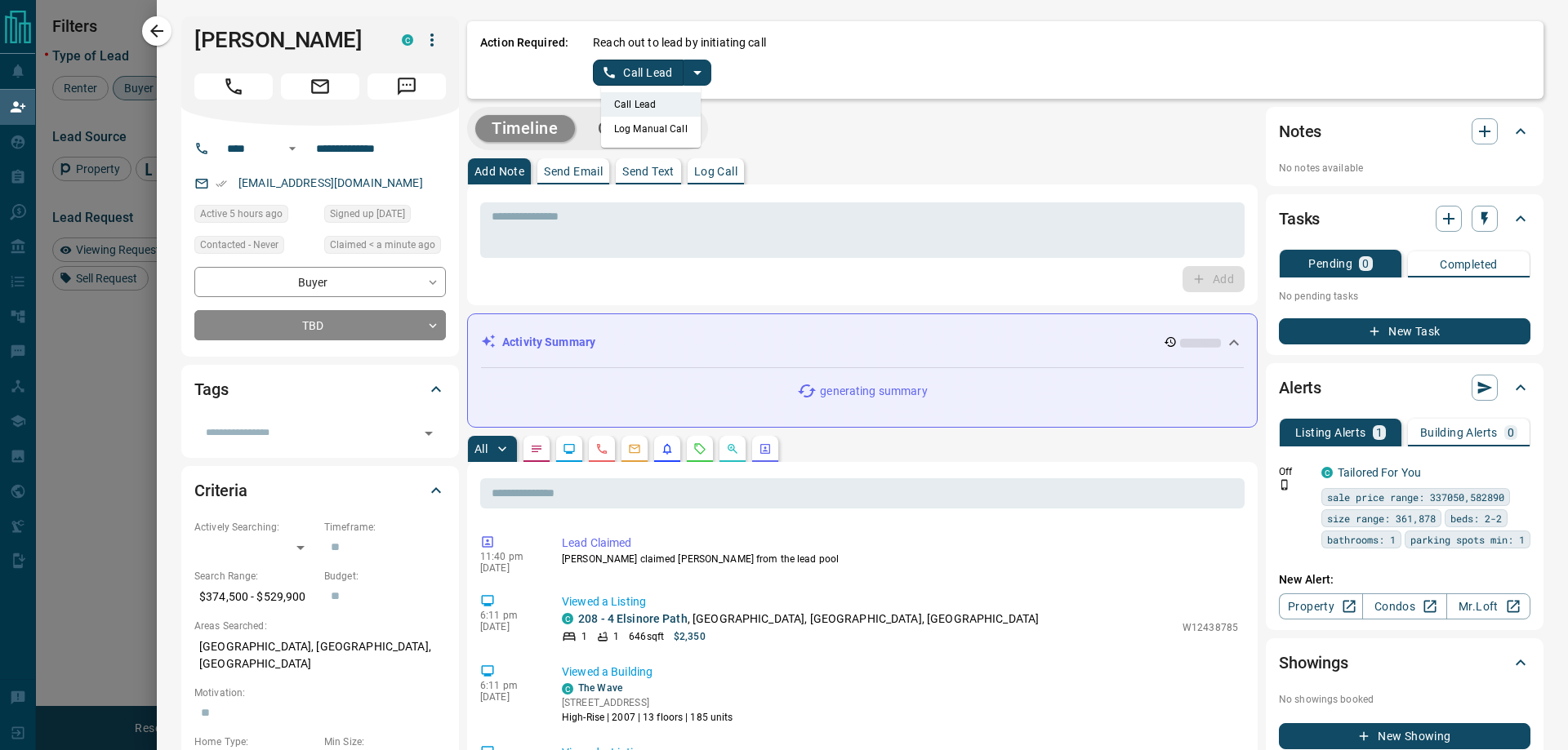
click at [658, 134] on li "Log Manual Call" at bounding box center [650, 128] width 99 height 24
click at [629, 61] on button "Log Manual Call" at bounding box center [646, 72] width 108 height 26
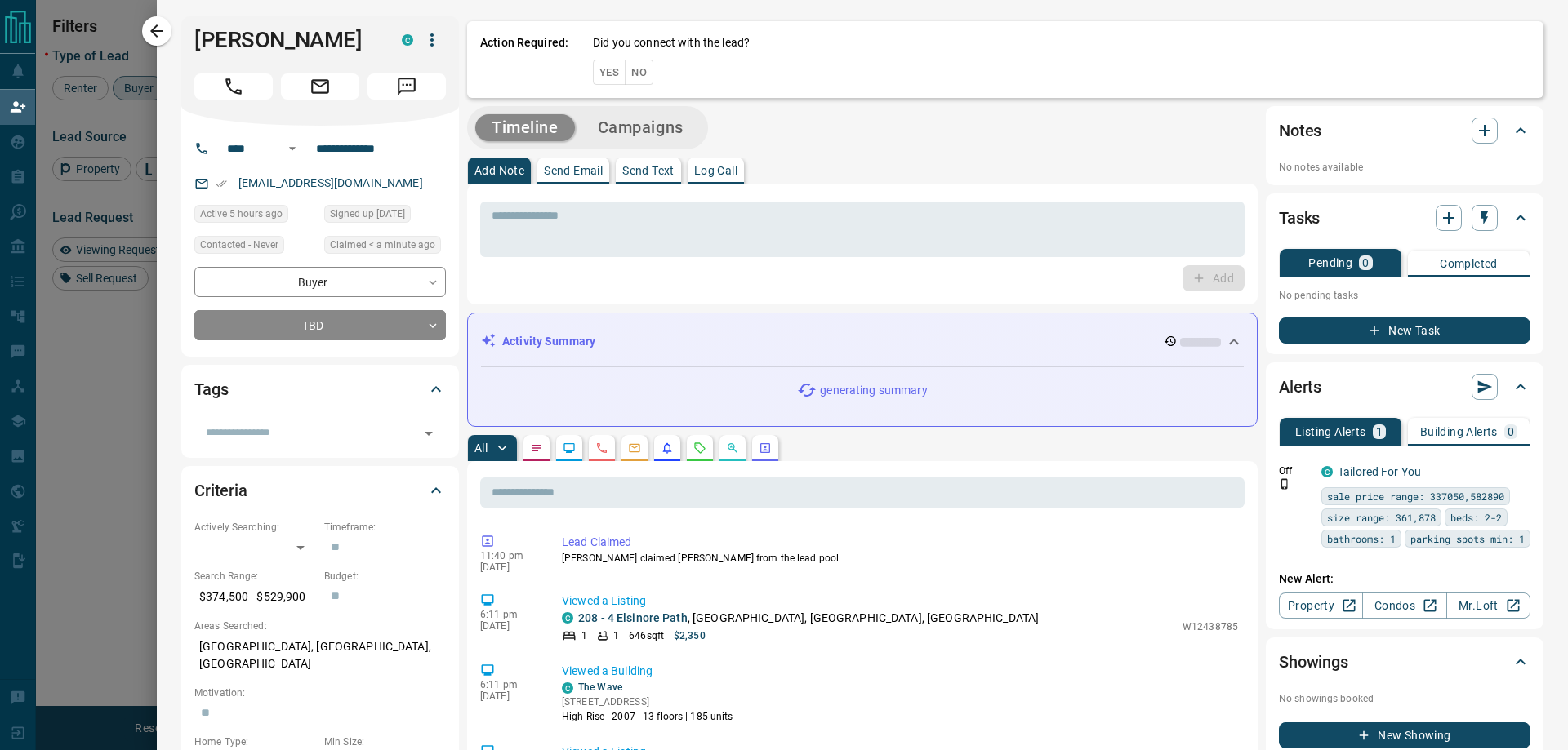
click at [597, 76] on button "Yes" at bounding box center [610, 72] width 33 height 25
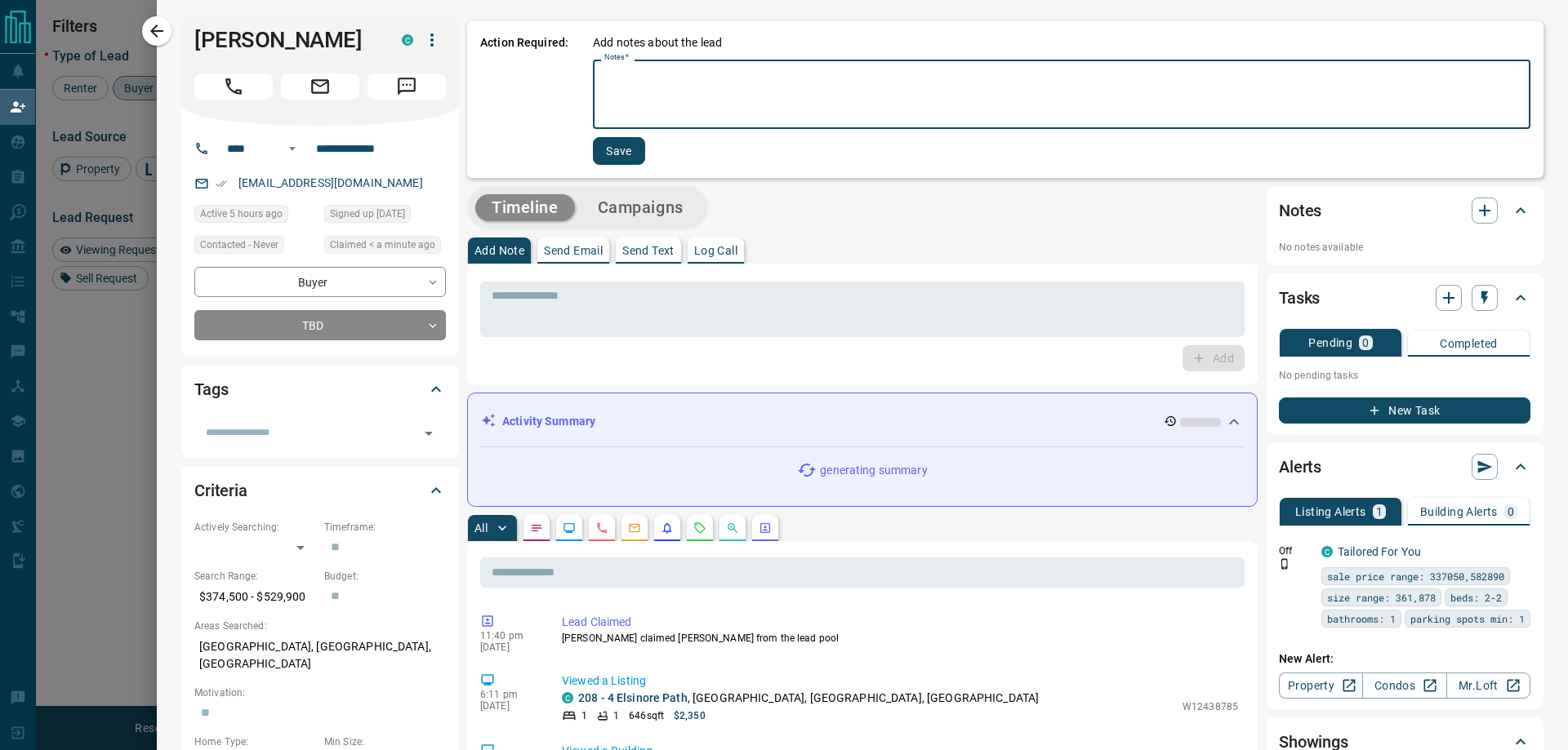
click at [718, 92] on textarea "Notes   *" at bounding box center [1062, 94] width 915 height 55
type textarea "*"
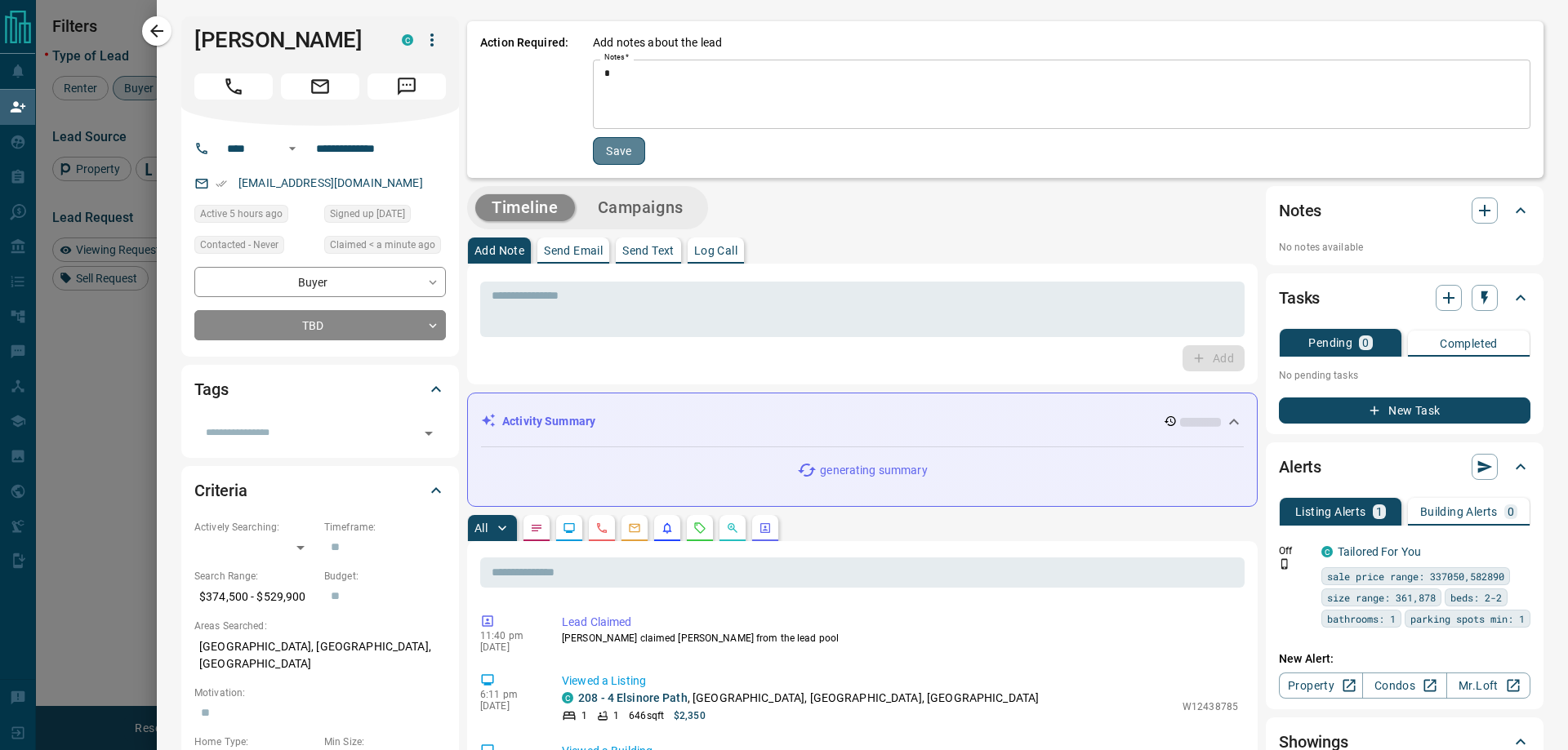
click at [614, 154] on button "Save" at bounding box center [619, 151] width 52 height 28
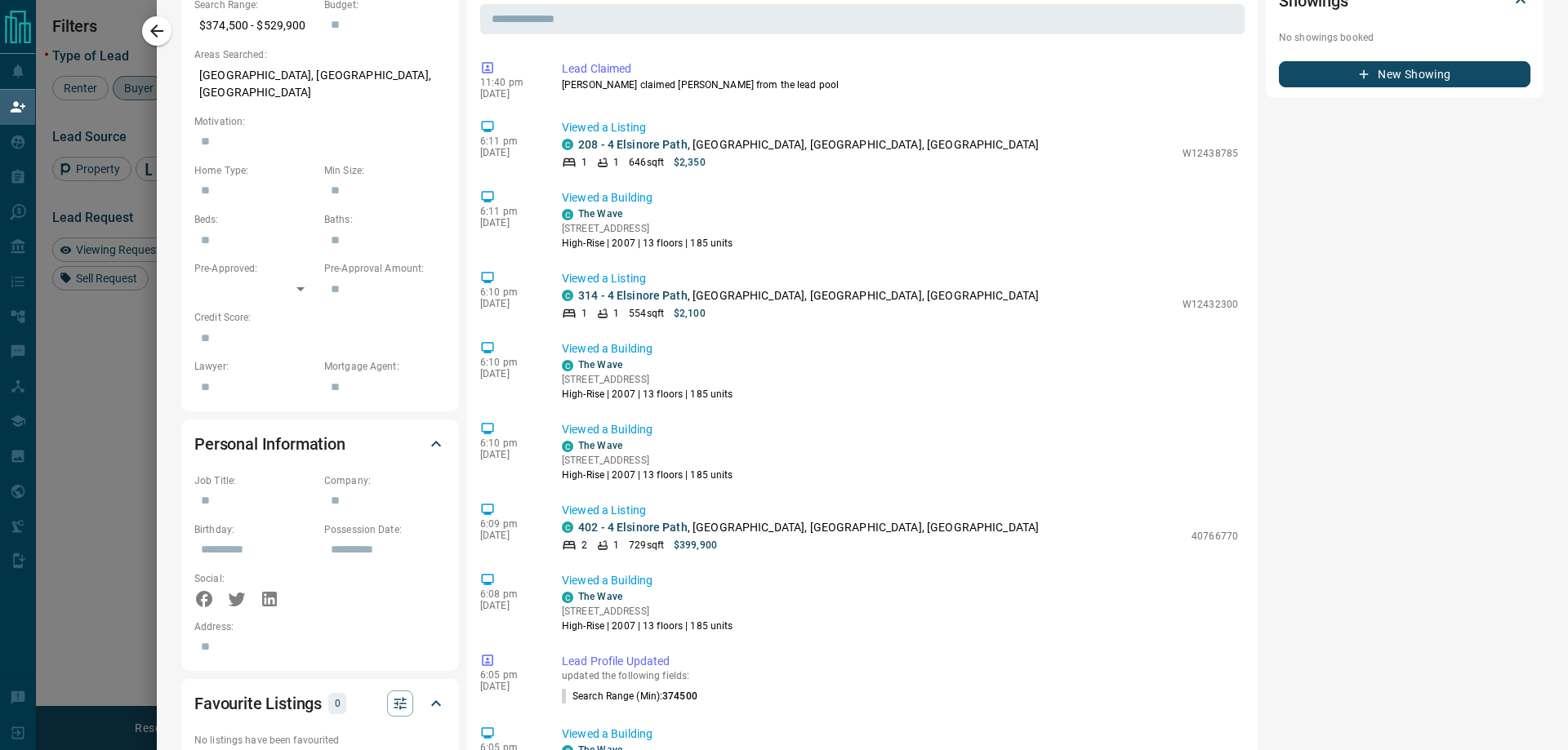
scroll to position [0, 0]
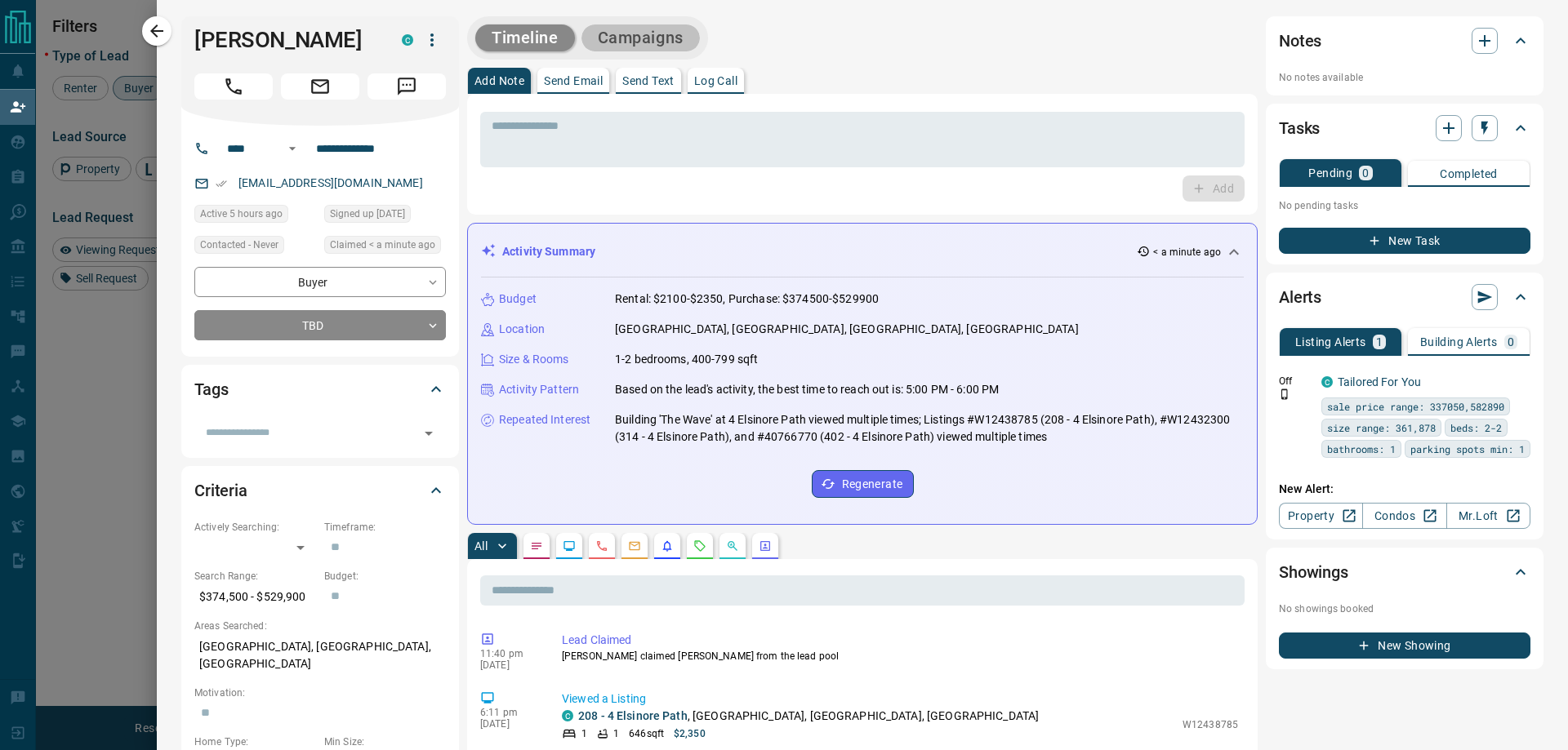
click at [653, 39] on button "Campaigns" at bounding box center [641, 38] width 119 height 27
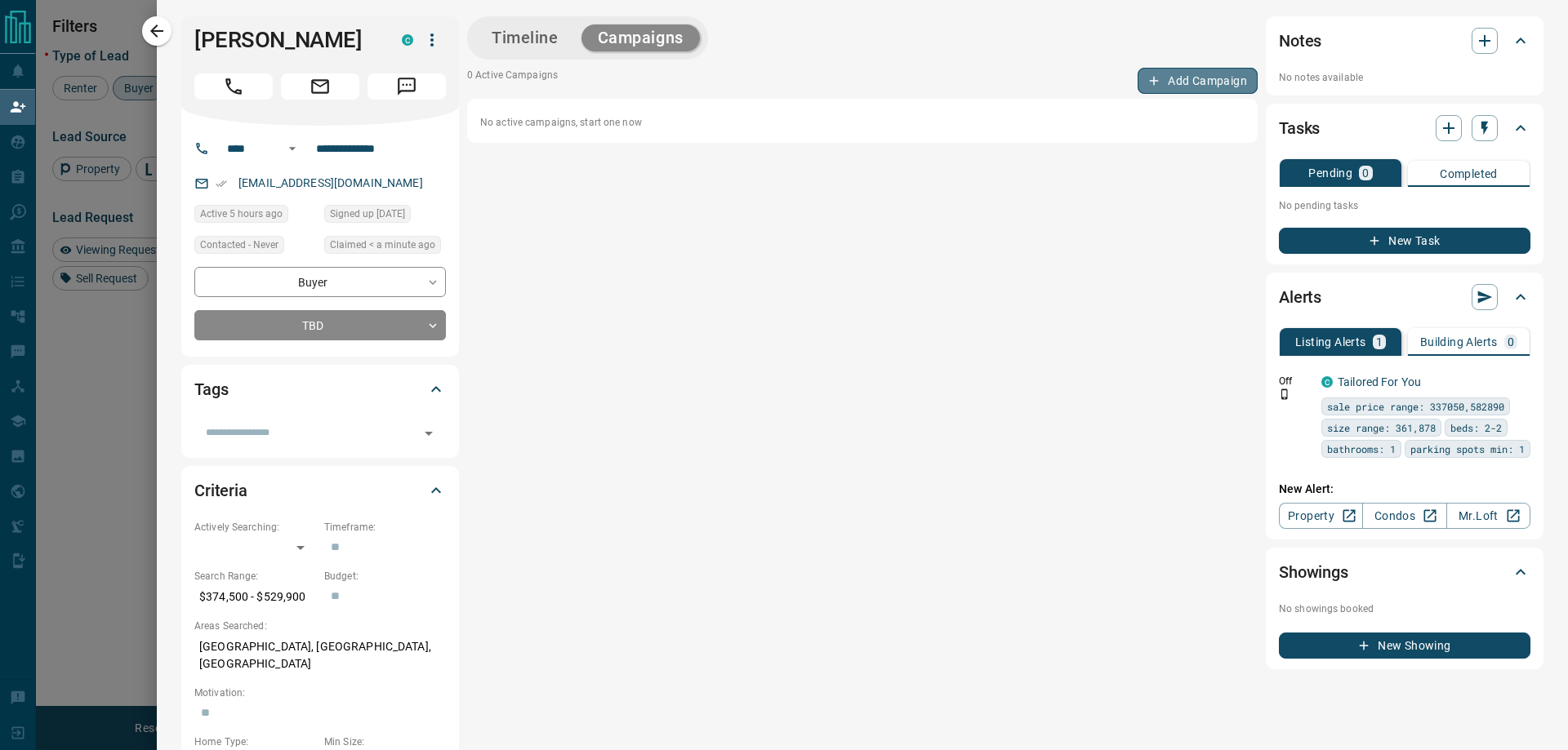
click at [1191, 80] on button "Add Campaign" at bounding box center [1198, 81] width 121 height 26
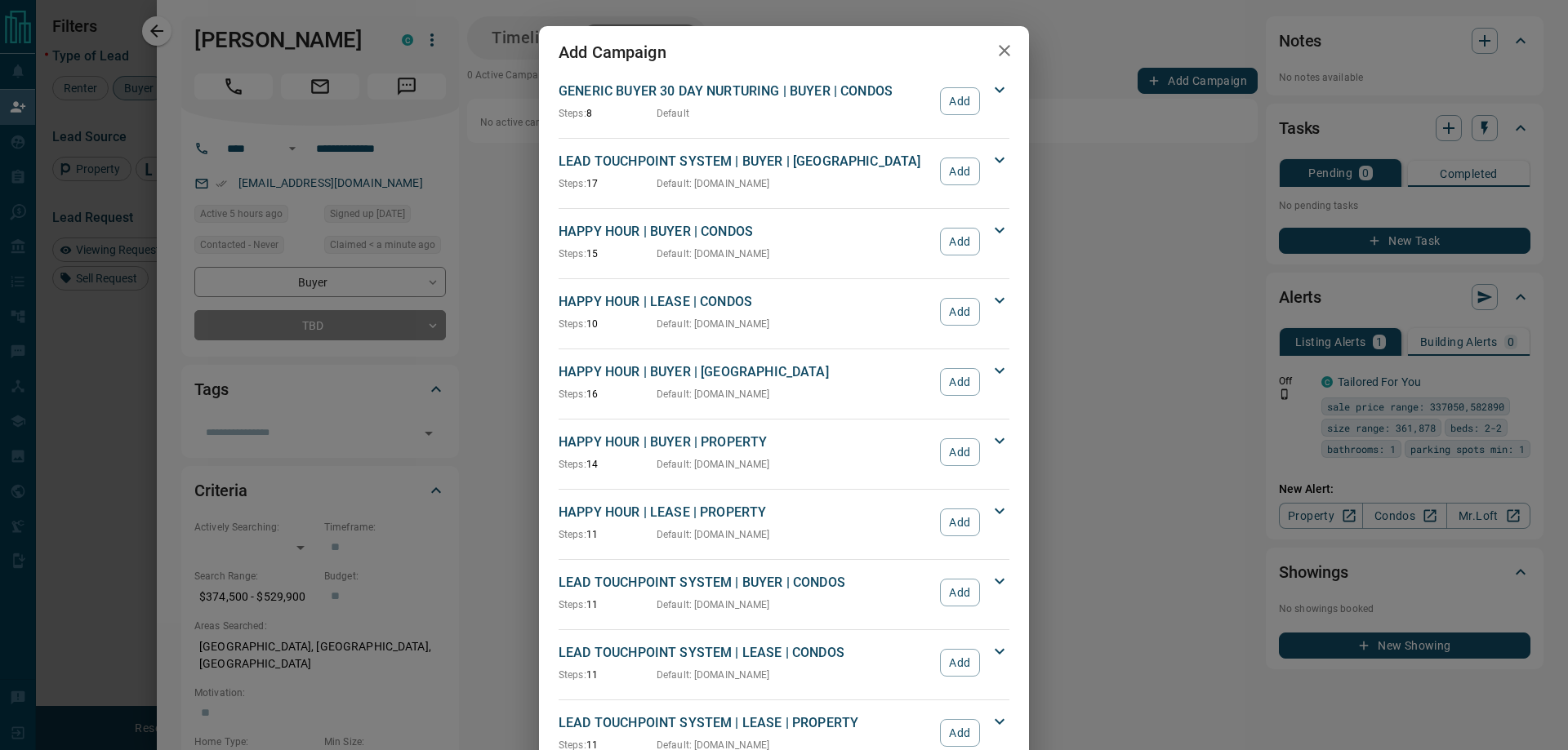
click at [960, 591] on button "Add" at bounding box center [959, 593] width 40 height 28
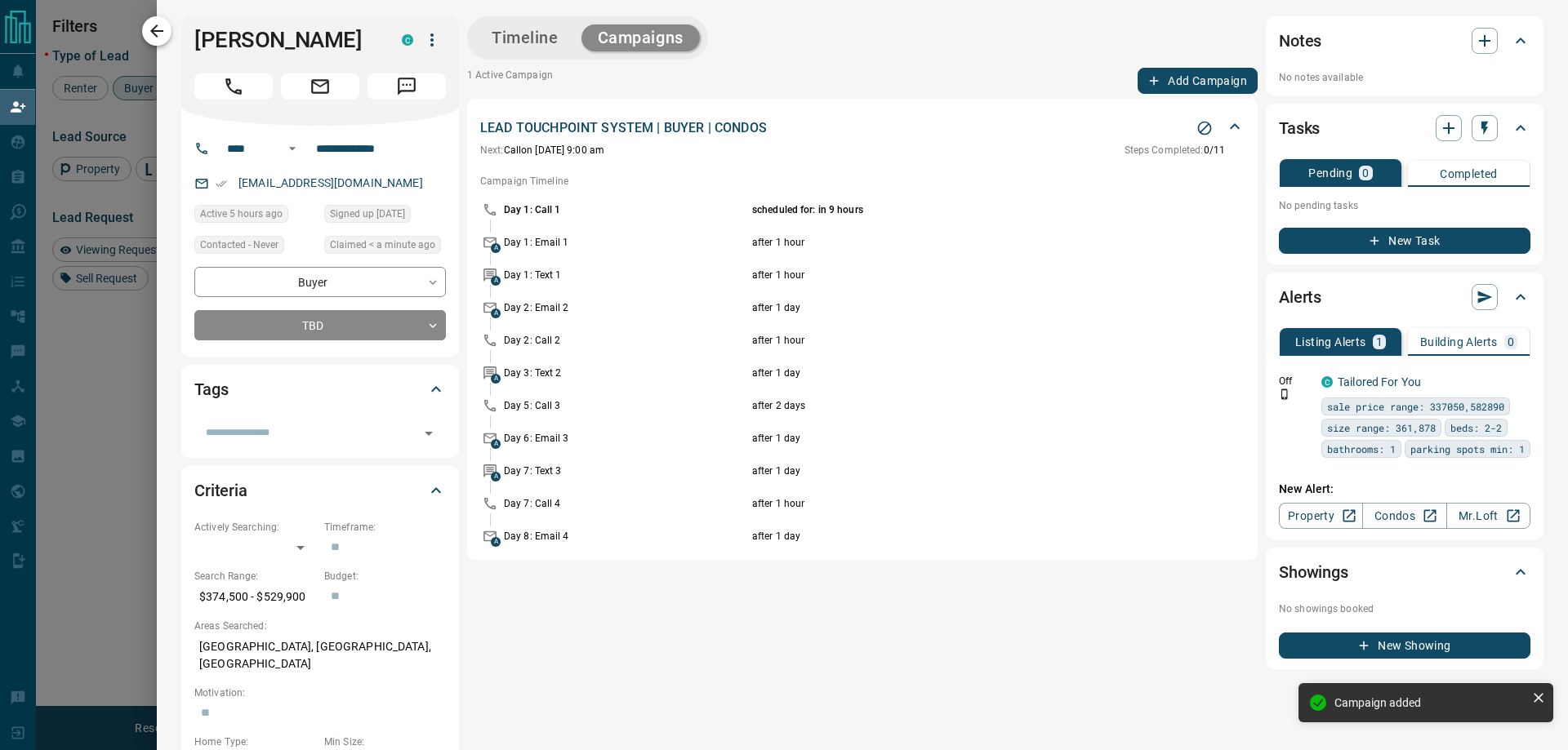
click at [157, 38] on icon "button" at bounding box center [157, 31] width 19 height 19
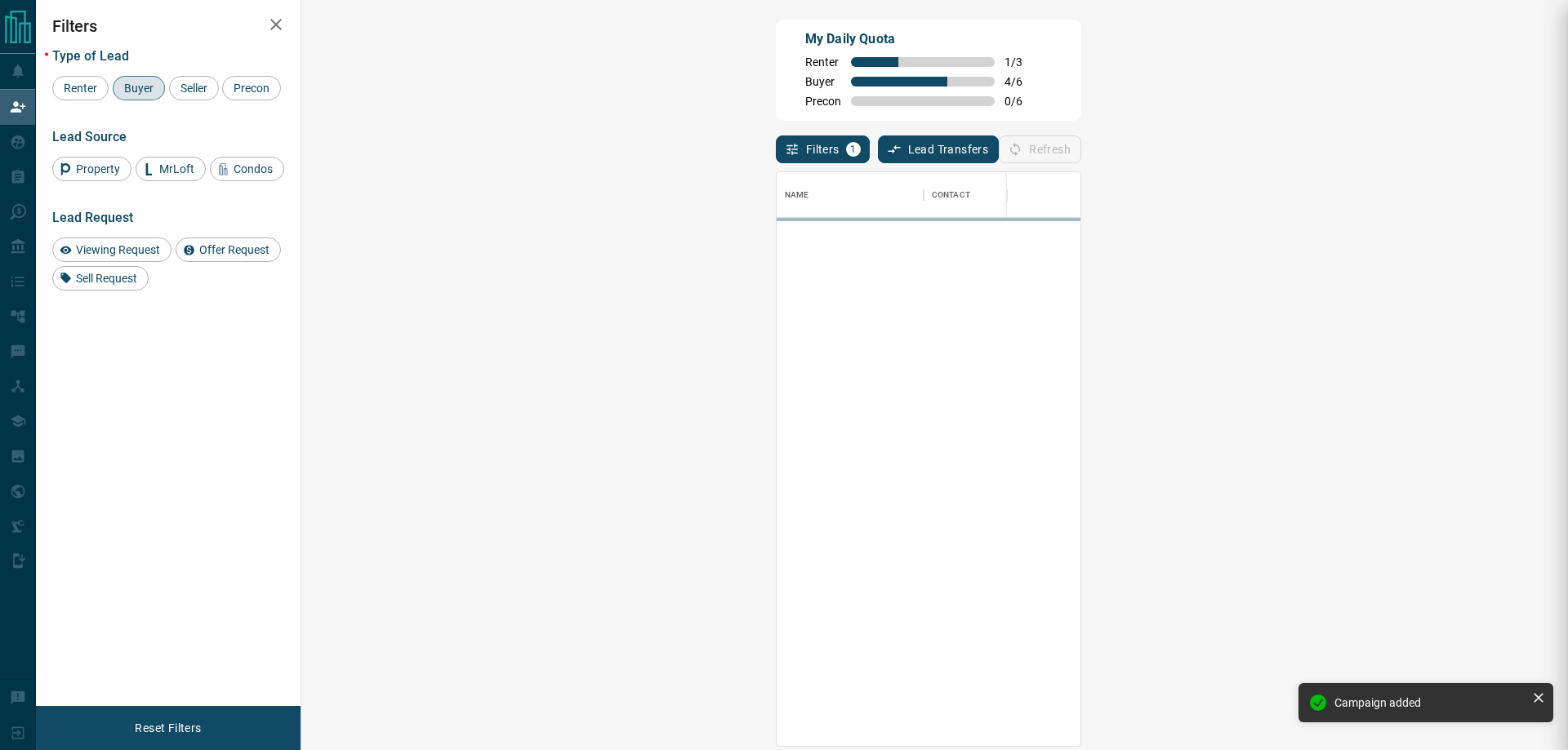
scroll to position [562, 1219]
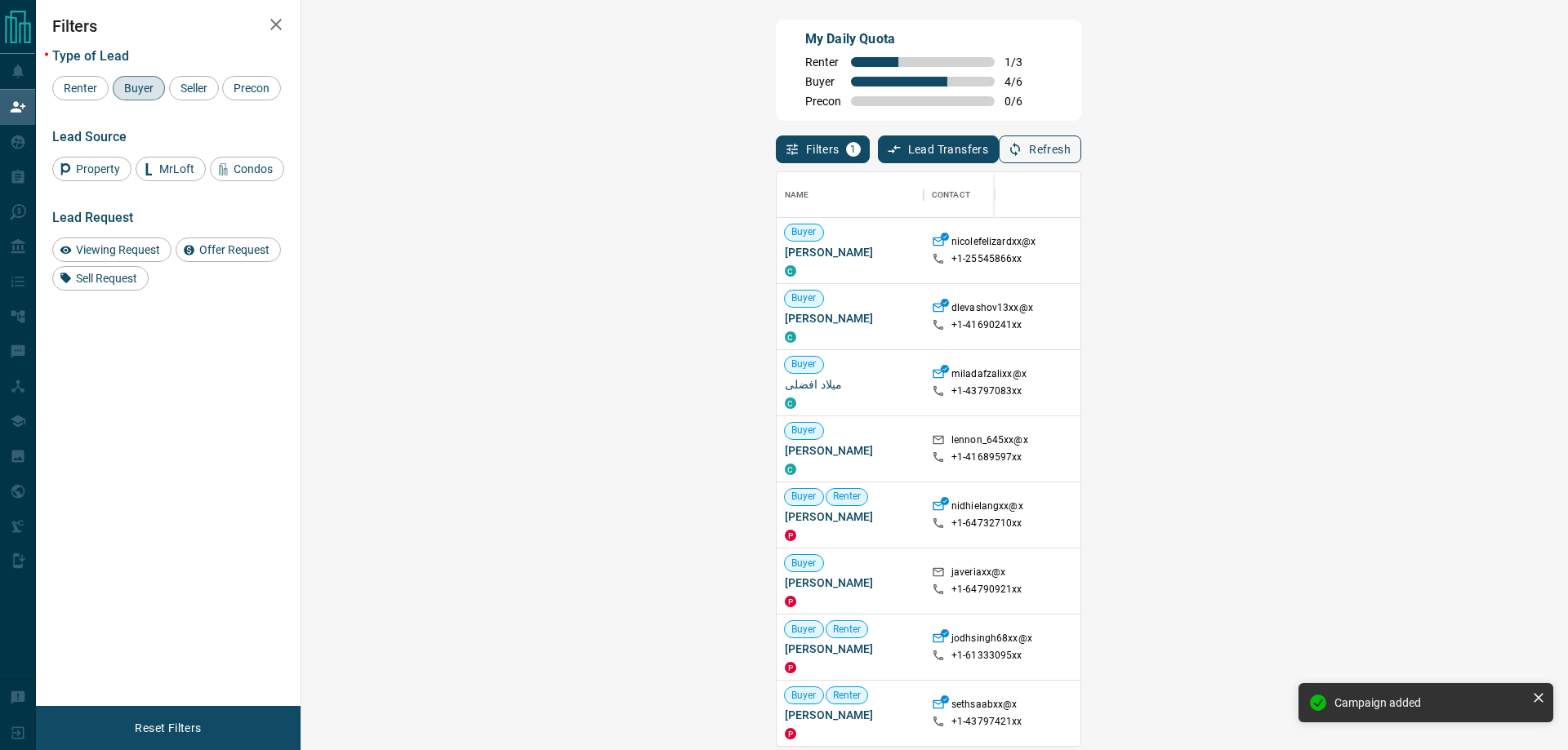
click at [1081, 146] on button "Refresh" at bounding box center [1039, 149] width 83 height 28
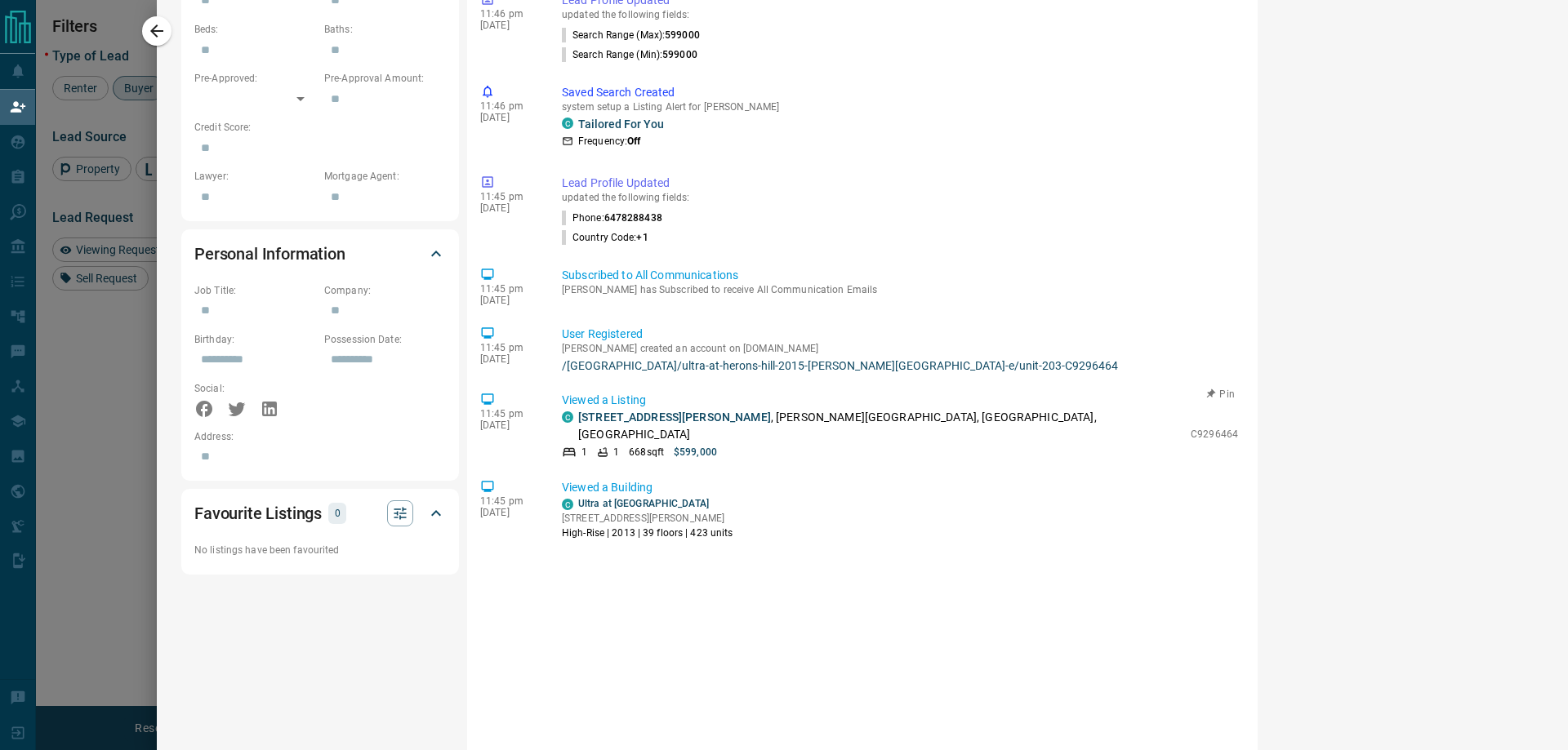
scroll to position [0, 0]
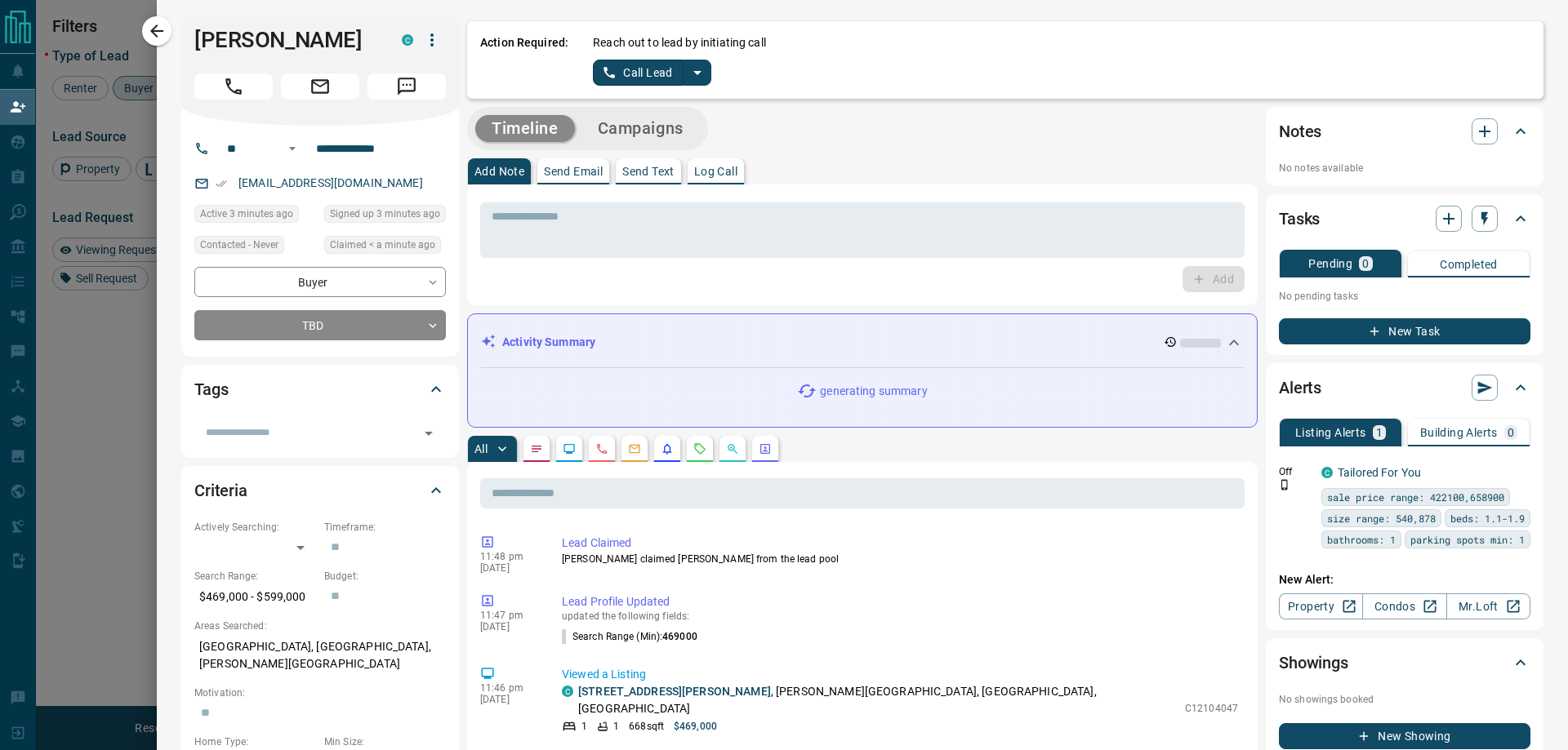
click at [691, 63] on icon "split button" at bounding box center [697, 73] width 19 height 19
click at [659, 137] on li "Log Manual Call" at bounding box center [650, 128] width 99 height 24
click at [634, 74] on button "Log Manual Call" at bounding box center [646, 72] width 108 height 26
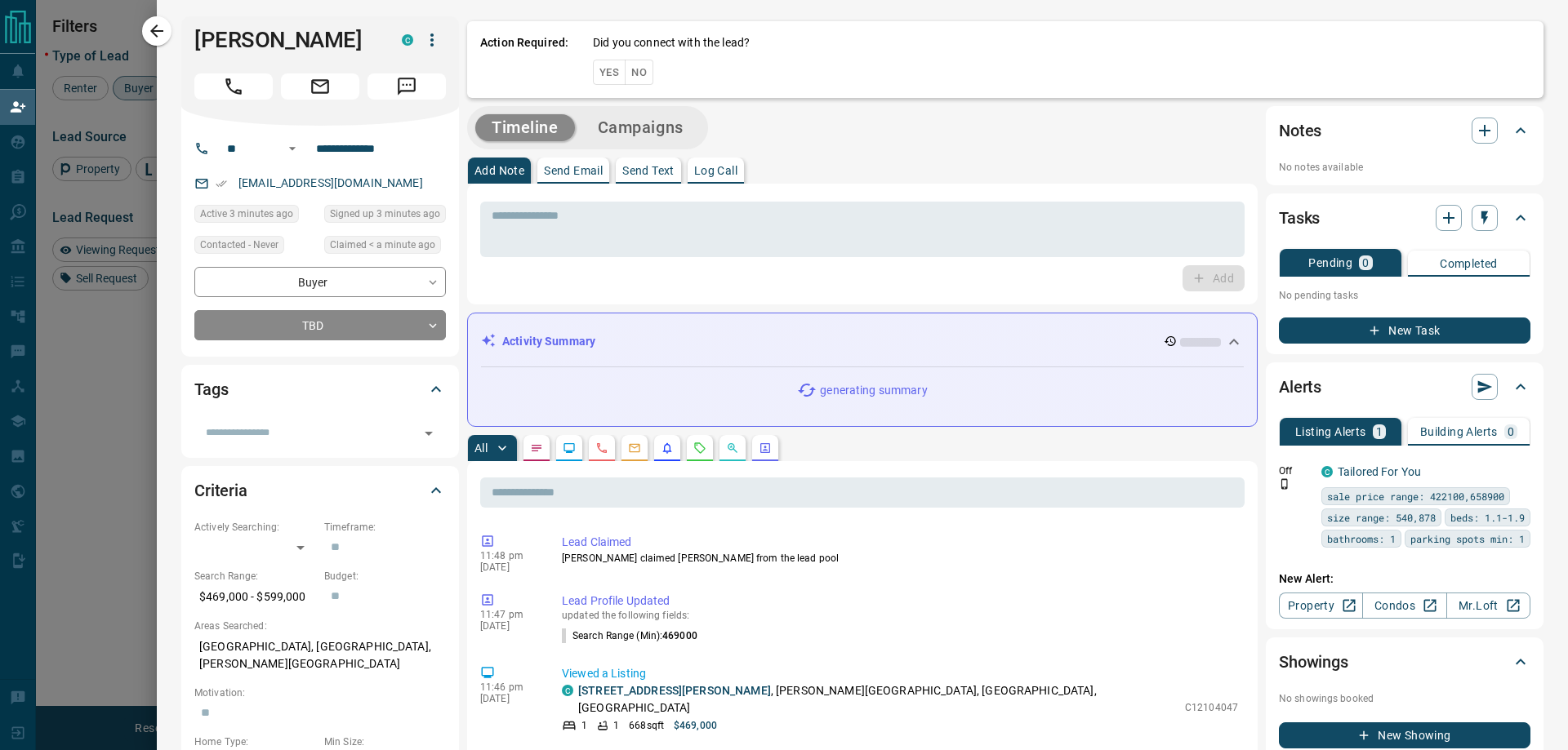
click at [606, 67] on button "Yes" at bounding box center [610, 72] width 33 height 25
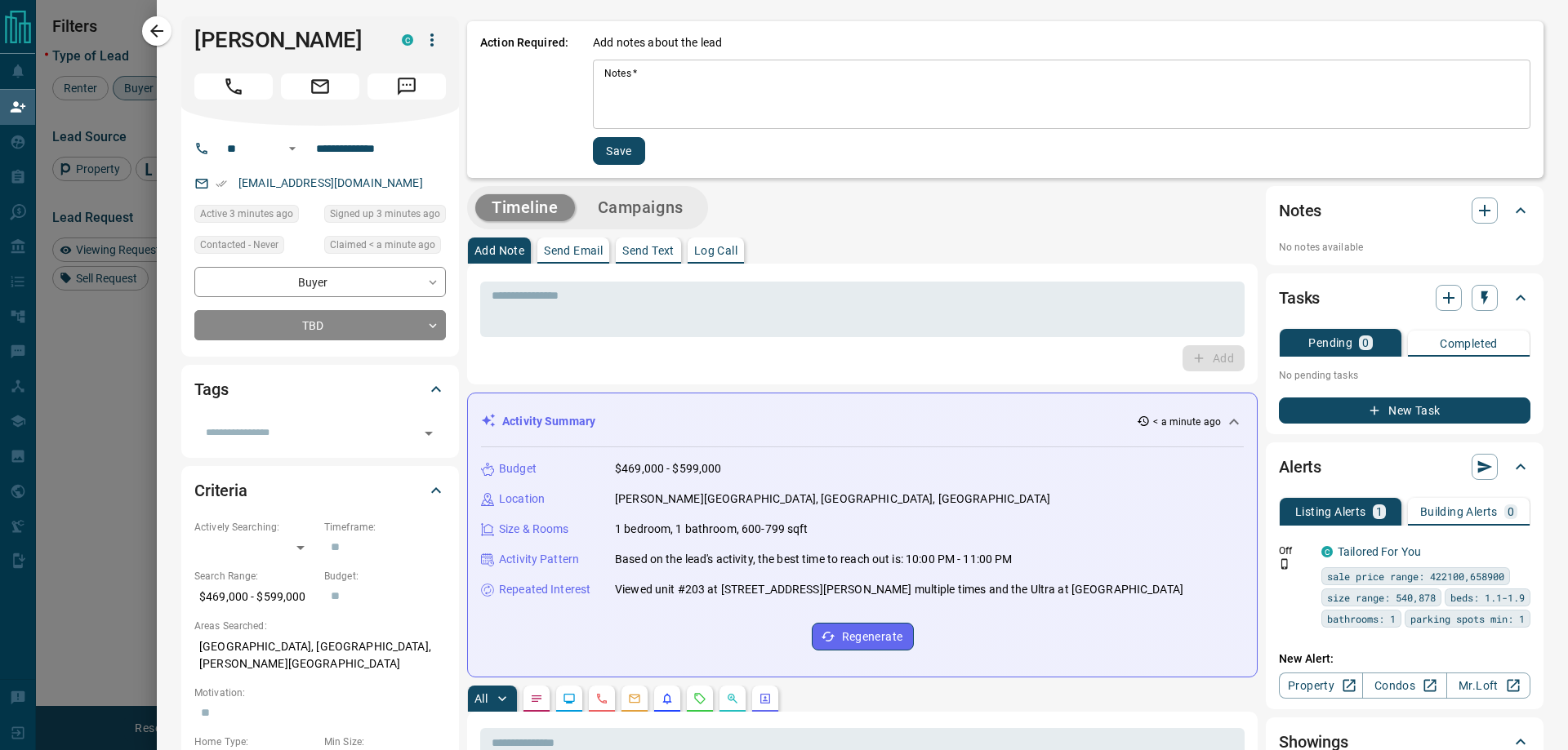
click at [677, 58] on div "Add notes about the lead Notes   * * Notes   * Save" at bounding box center [1062, 99] width 937 height 130
click at [682, 67] on div "* Notes   *" at bounding box center [1062, 93] width 937 height 69
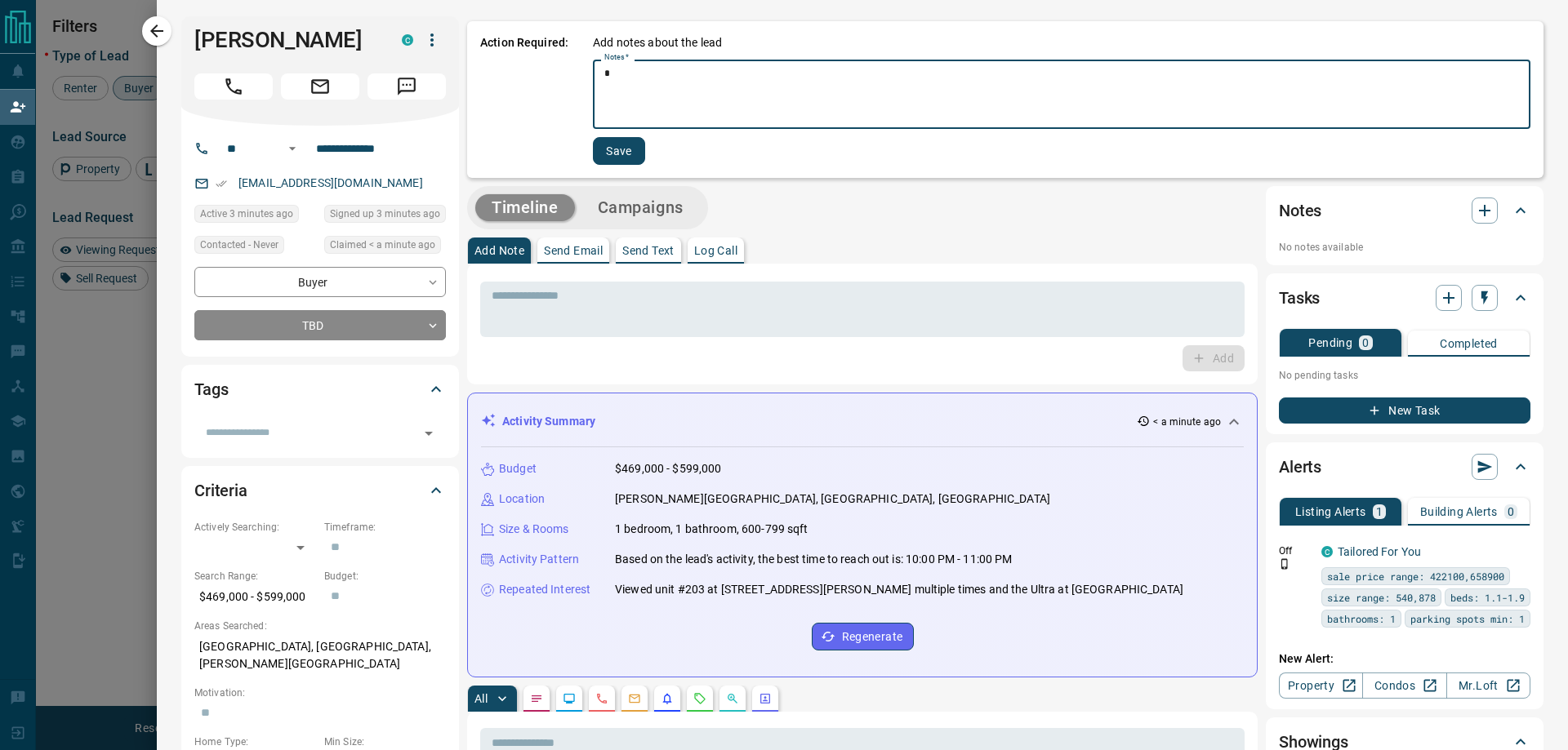
type textarea "*"
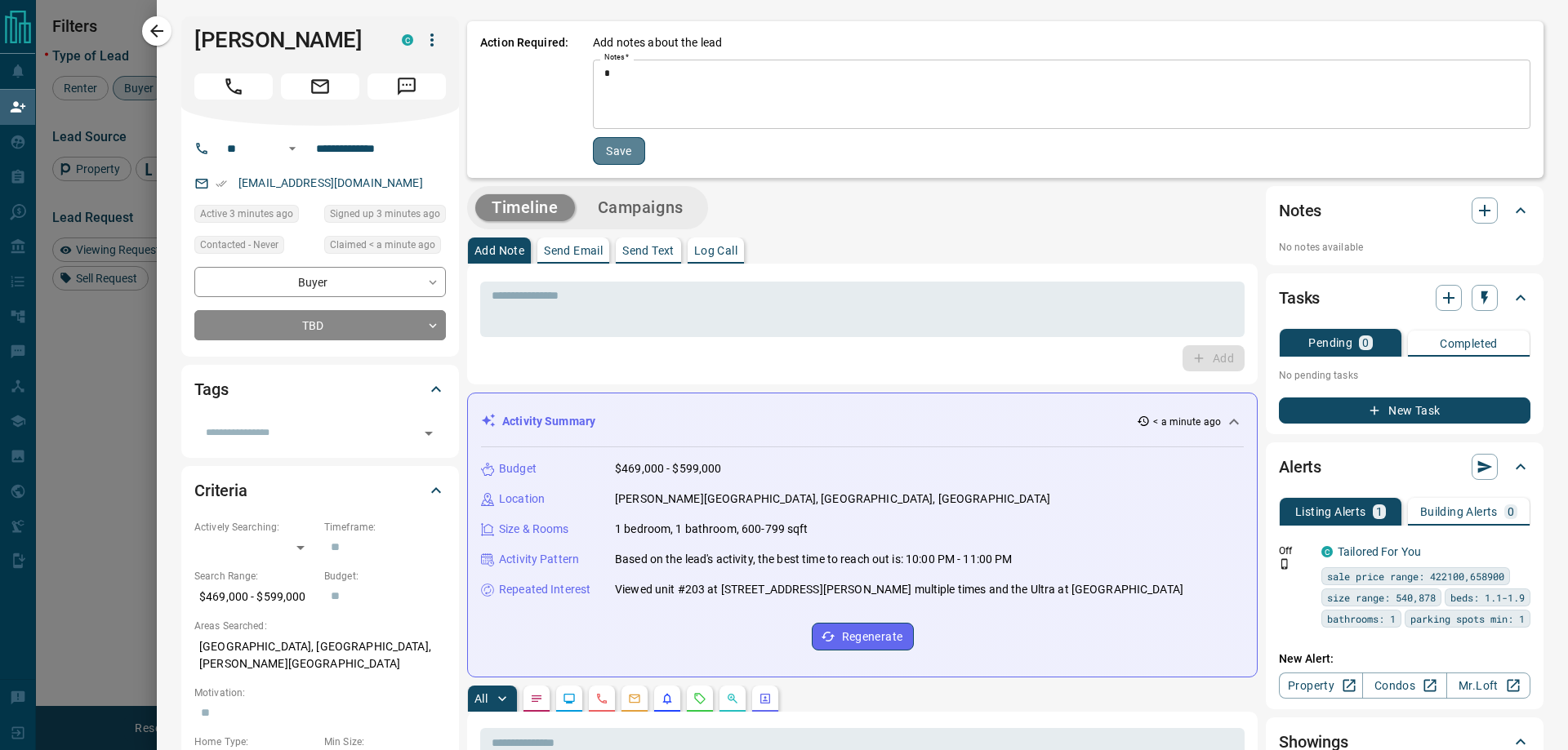
drag, startPoint x: 608, startPoint y: 151, endPoint x: 642, endPoint y: 138, distance: 36.4
click at [608, 151] on button "Save" at bounding box center [619, 151] width 52 height 28
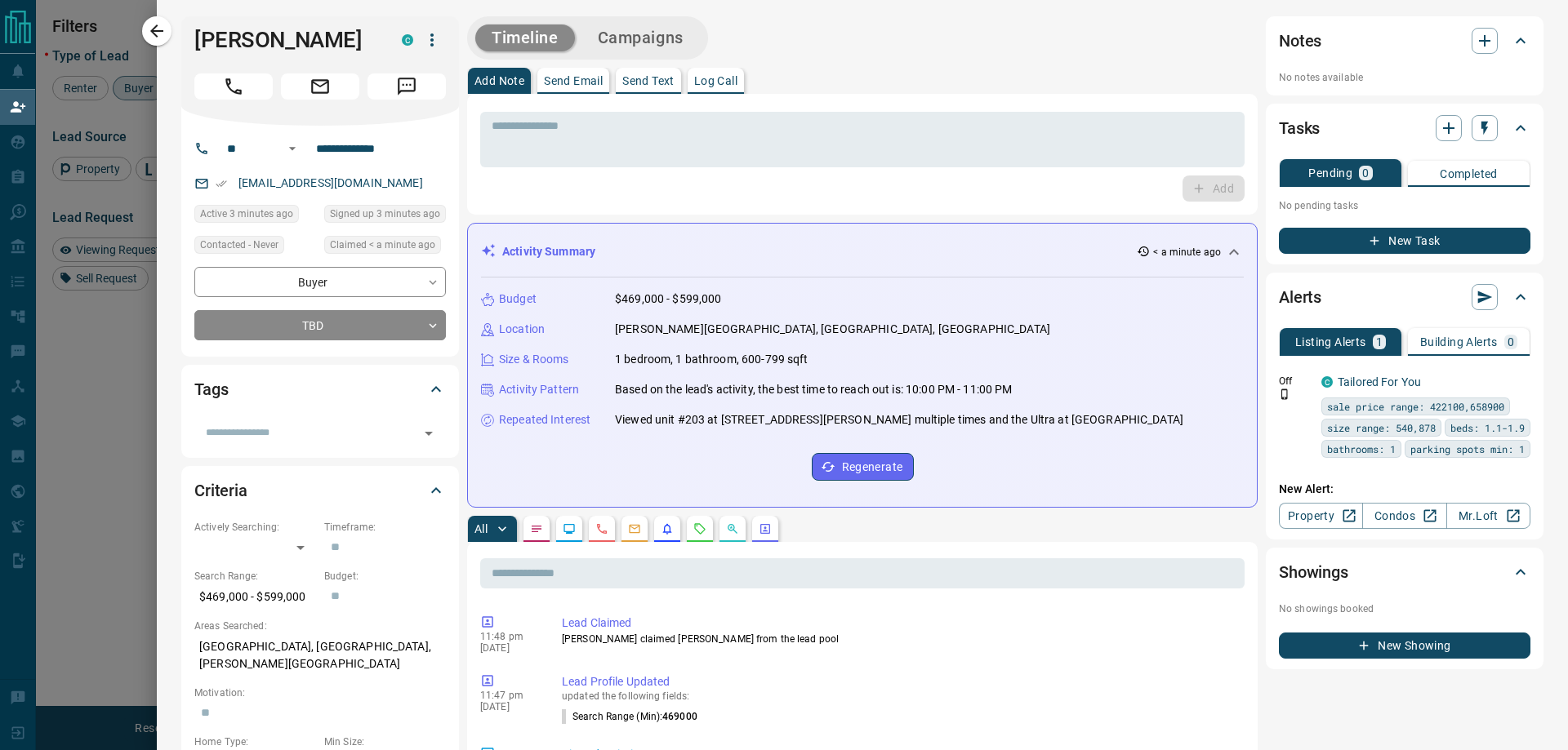
click at [627, 26] on button "Campaigns" at bounding box center [641, 38] width 119 height 27
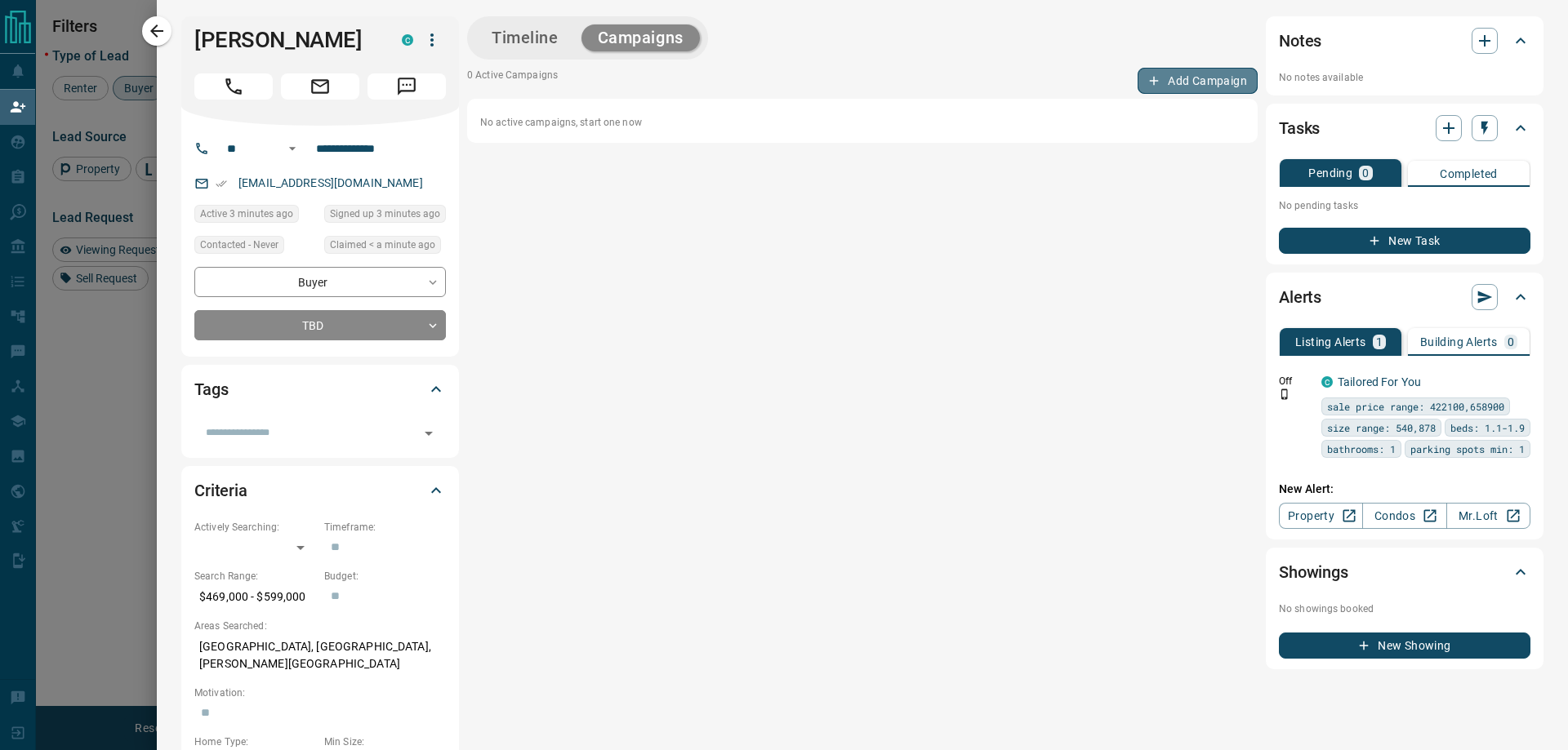
click at [1225, 86] on button "Add Campaign" at bounding box center [1198, 81] width 121 height 26
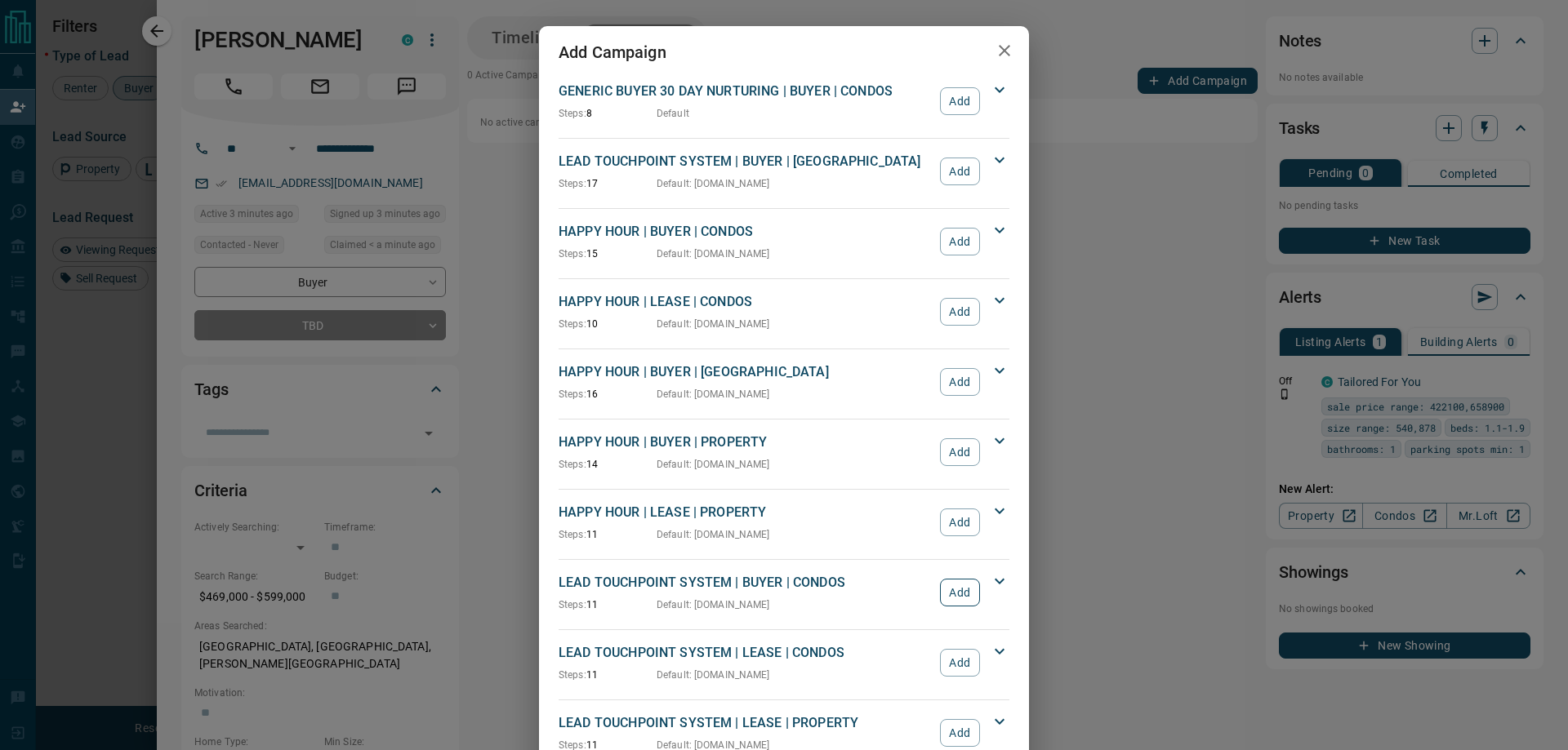
click at [948, 593] on button "Add" at bounding box center [959, 593] width 40 height 28
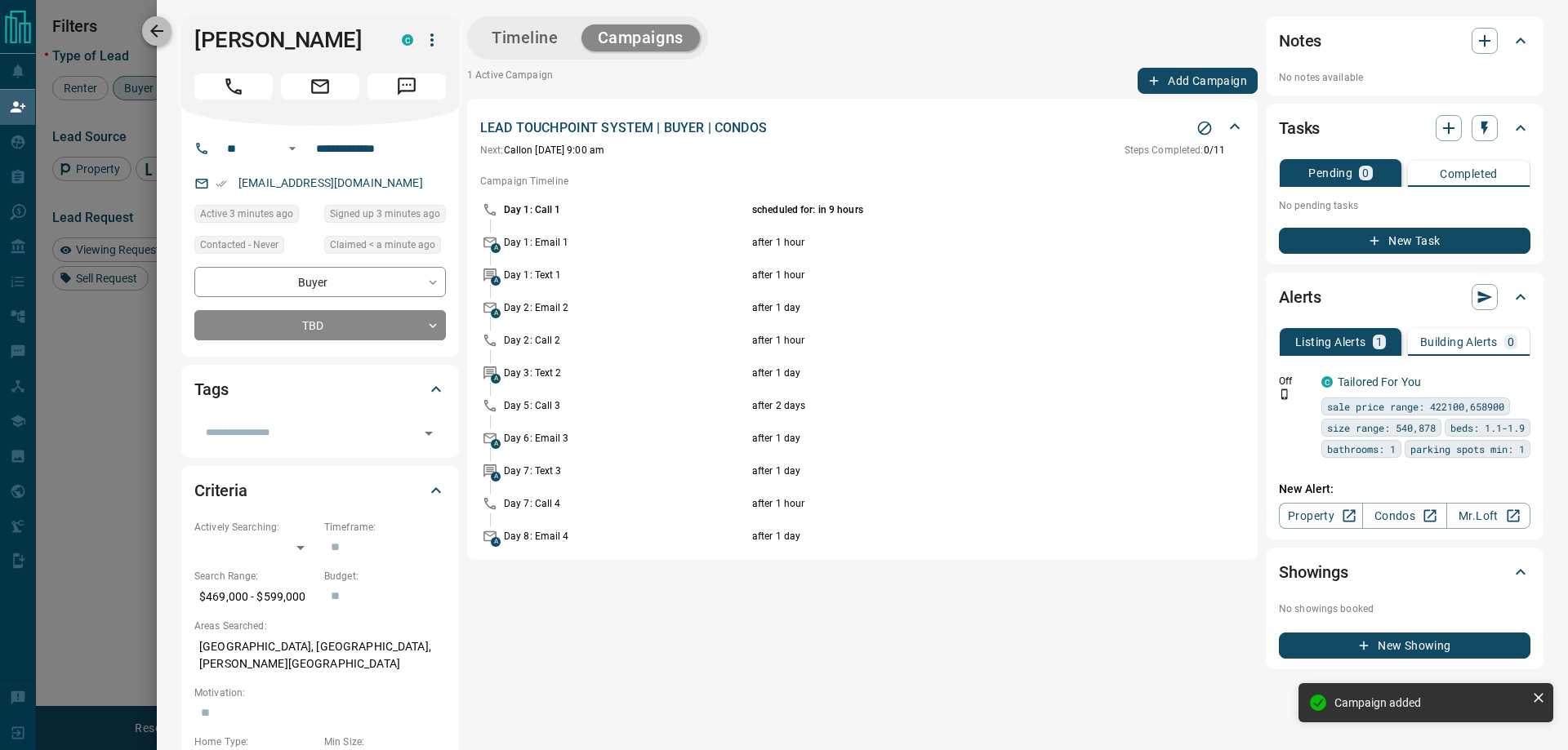
click at [161, 28] on icon "button" at bounding box center [157, 31] width 19 height 19
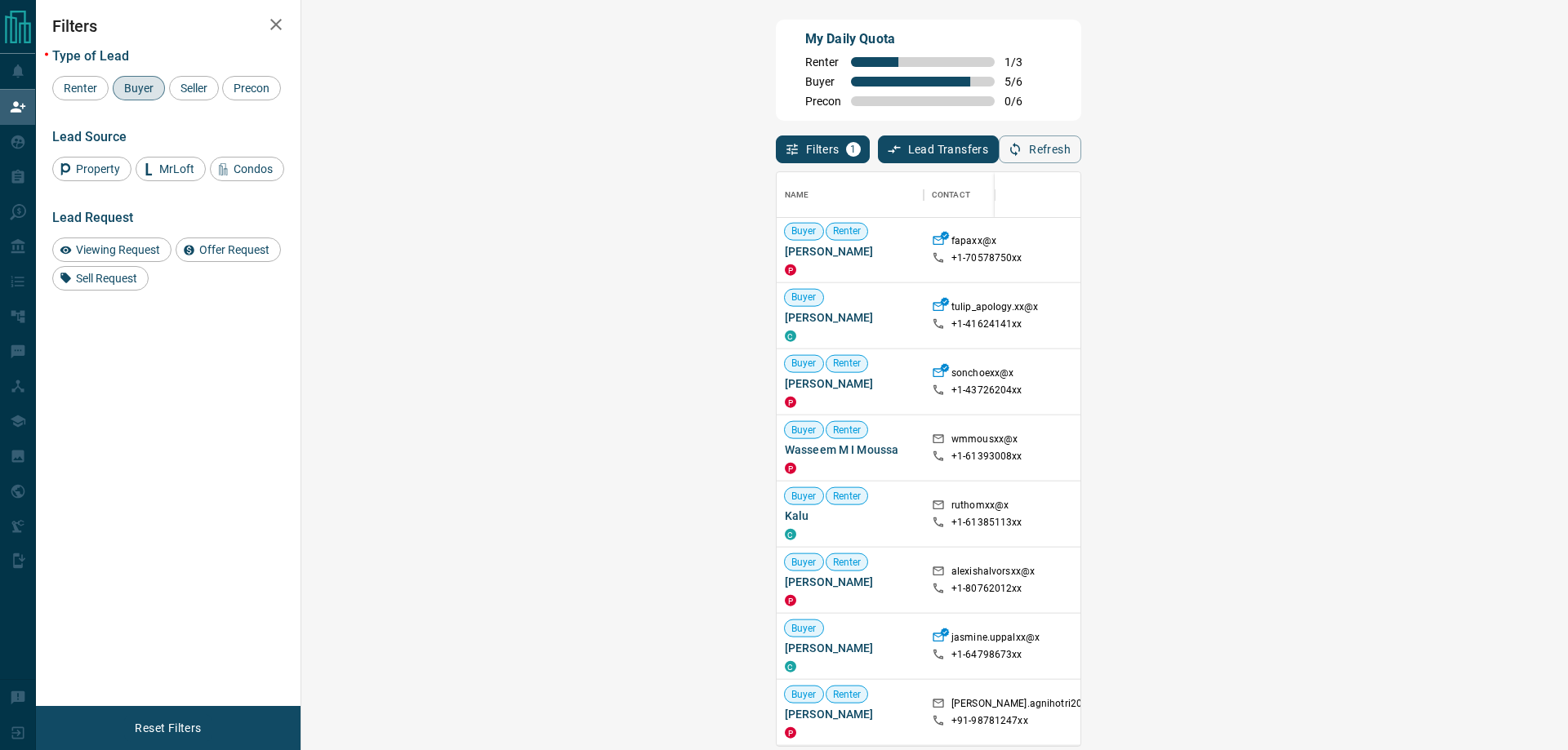
scroll to position [2984, 0]
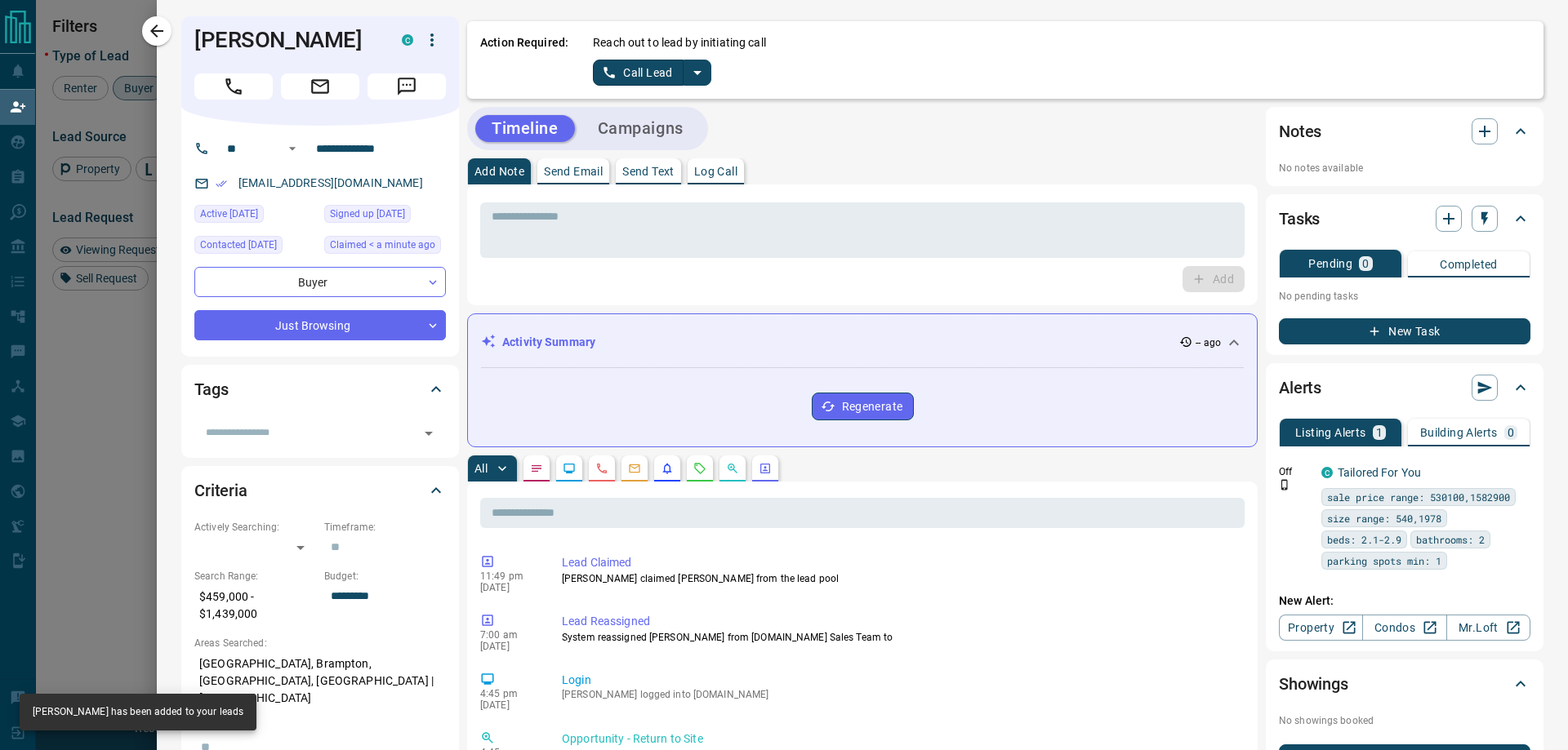
click at [687, 76] on icon "split button" at bounding box center [697, 73] width 19 height 19
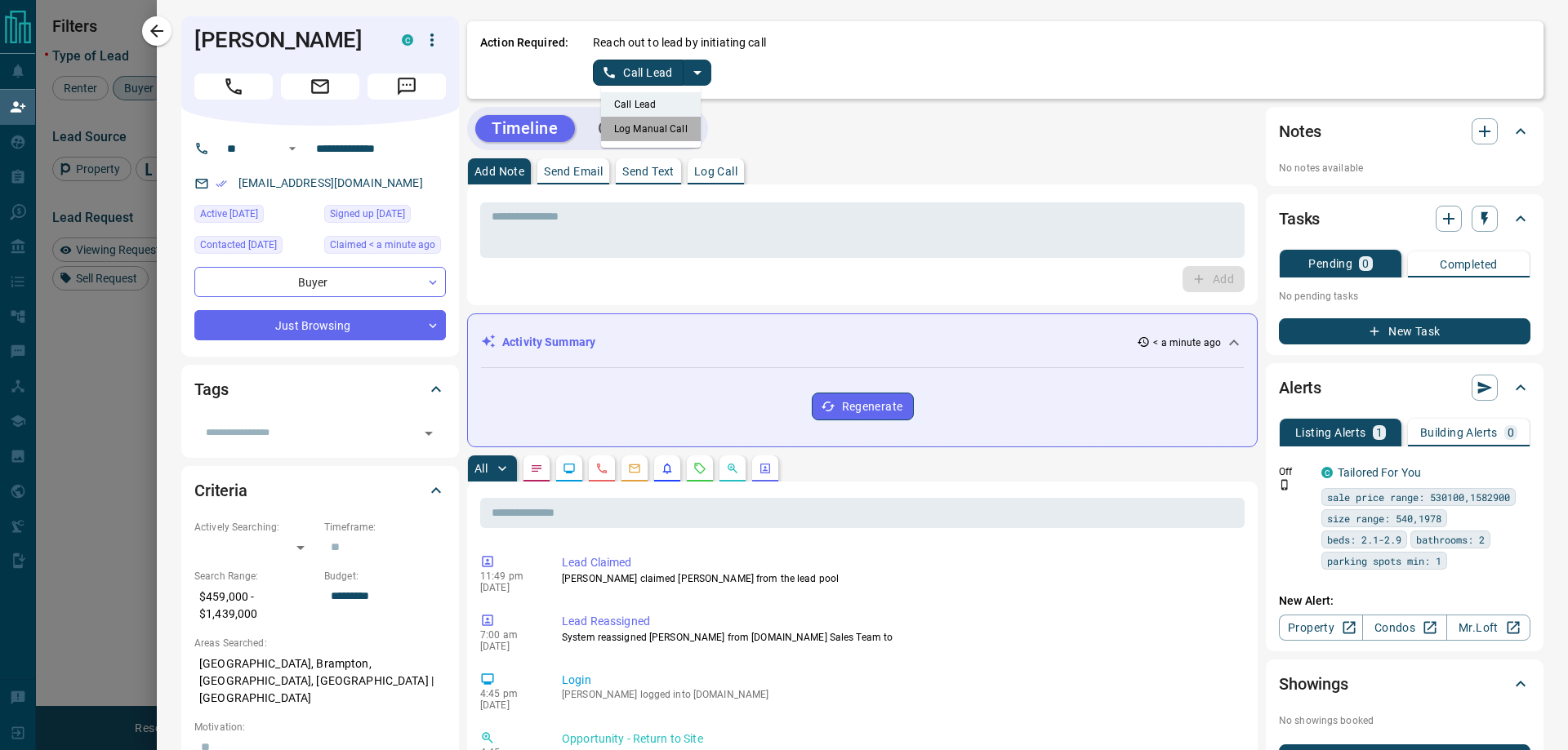
click at [663, 126] on li "Log Manual Call" at bounding box center [650, 128] width 99 height 24
click at [639, 68] on button "Log Manual Call" at bounding box center [646, 72] width 108 height 26
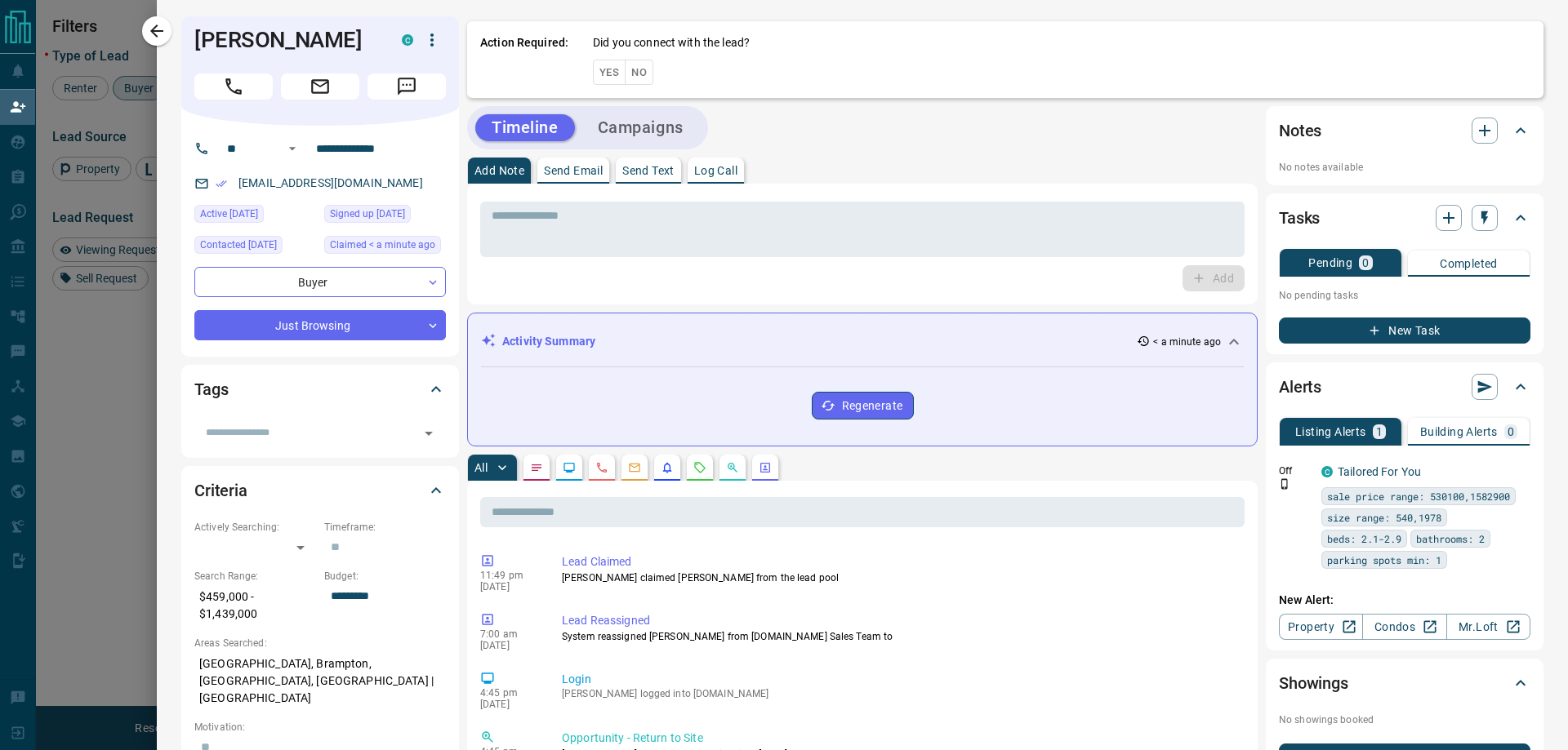
click at [603, 68] on button "Yes" at bounding box center [610, 72] width 33 height 25
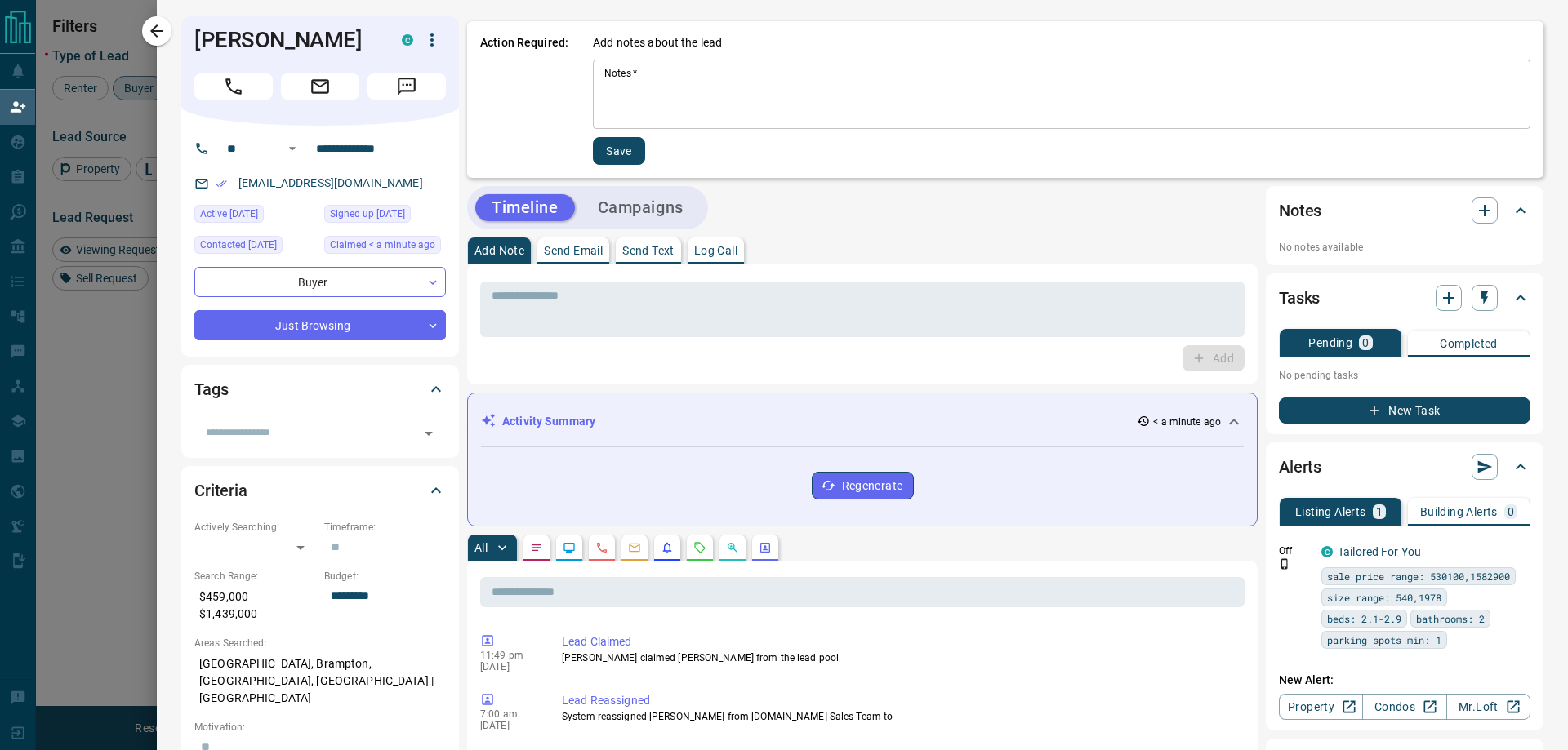
click at [729, 71] on textarea "Notes   *" at bounding box center [1062, 94] width 915 height 55
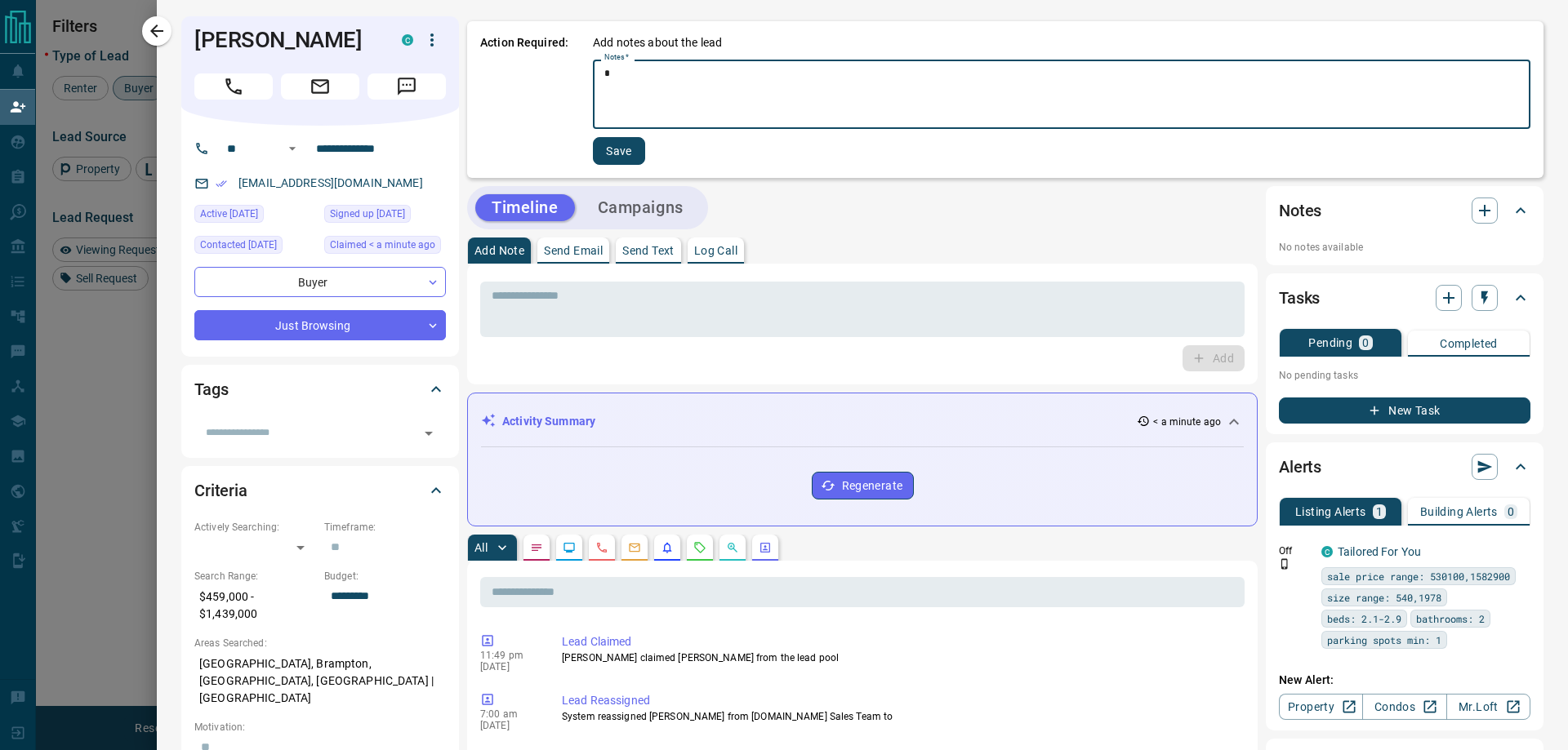
type textarea "*"
click at [611, 147] on button "Save" at bounding box center [619, 151] width 52 height 28
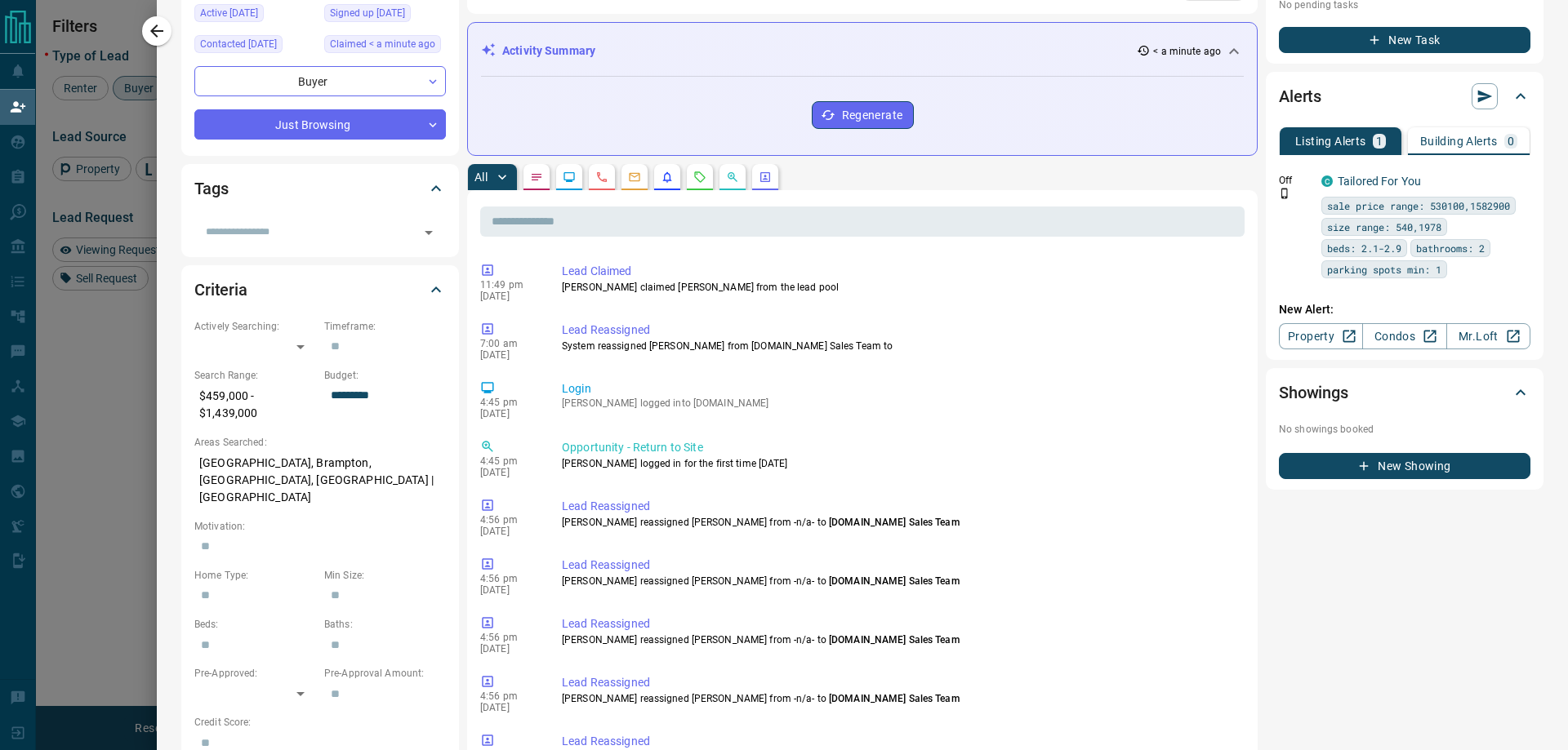
scroll to position [0, 0]
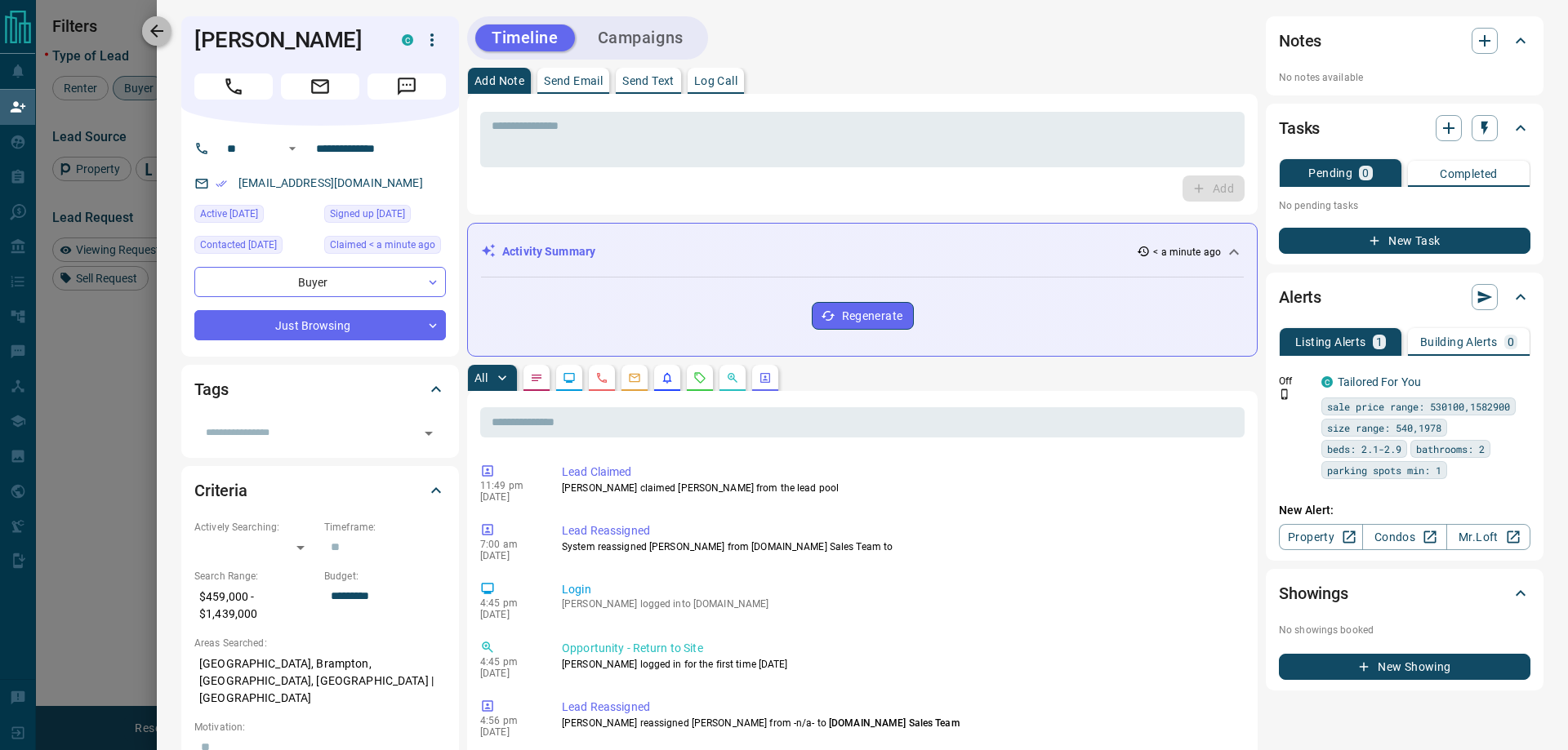
click at [146, 28] on button "button" at bounding box center [157, 31] width 29 height 29
